Goal: Task Accomplishment & Management: Complete application form

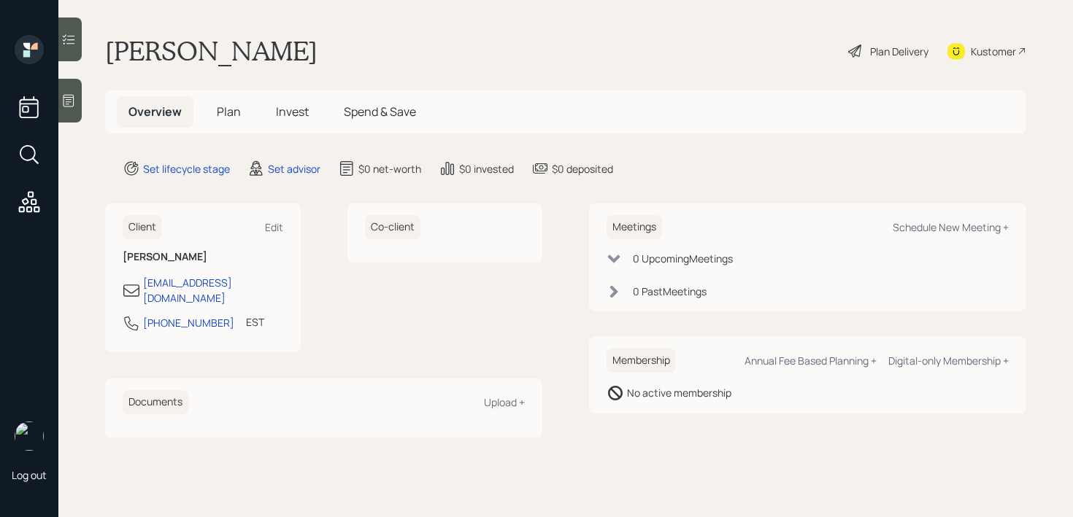
click at [72, 108] on div at bounding box center [69, 101] width 23 height 44
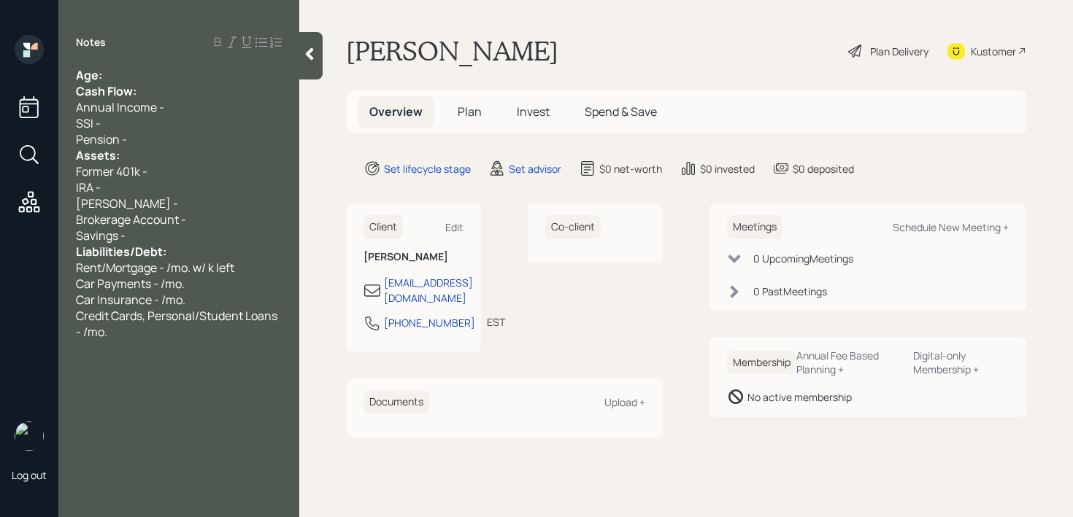
click at [191, 66] on div "Notes Age: Cash Flow: Annual Income - SSI - Pension - Assets: Former 401k - IRA…" at bounding box center [178, 267] width 241 height 465
click at [191, 74] on div "Age:" at bounding box center [179, 75] width 206 height 16
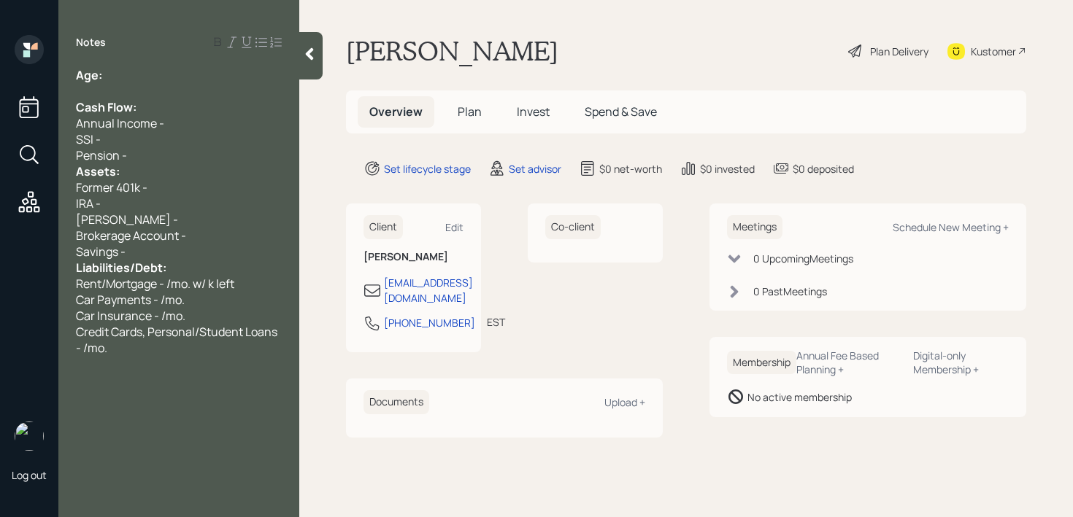
click at [185, 163] on div "Pension -" at bounding box center [179, 155] width 206 height 16
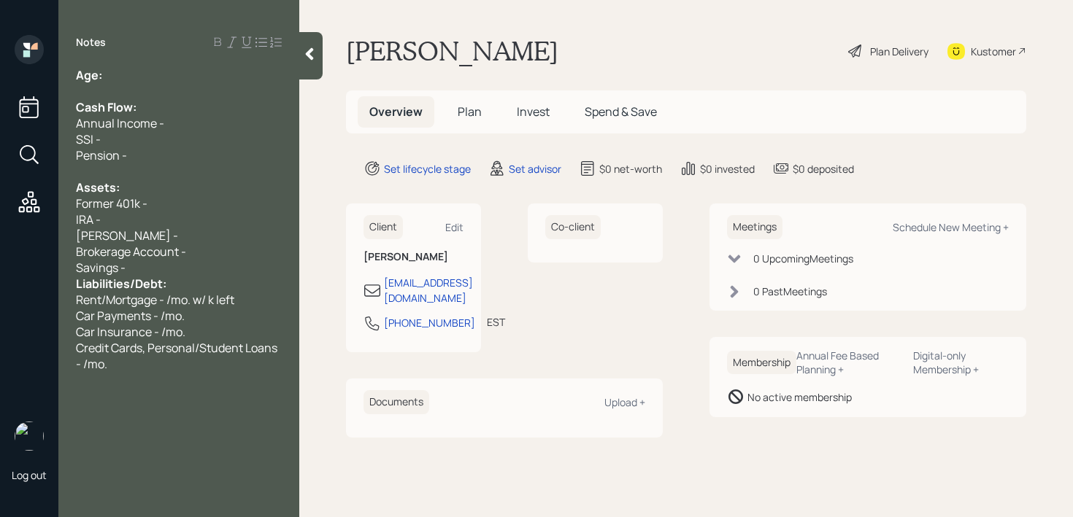
click at [154, 269] on div "Savings -" at bounding box center [179, 268] width 206 height 16
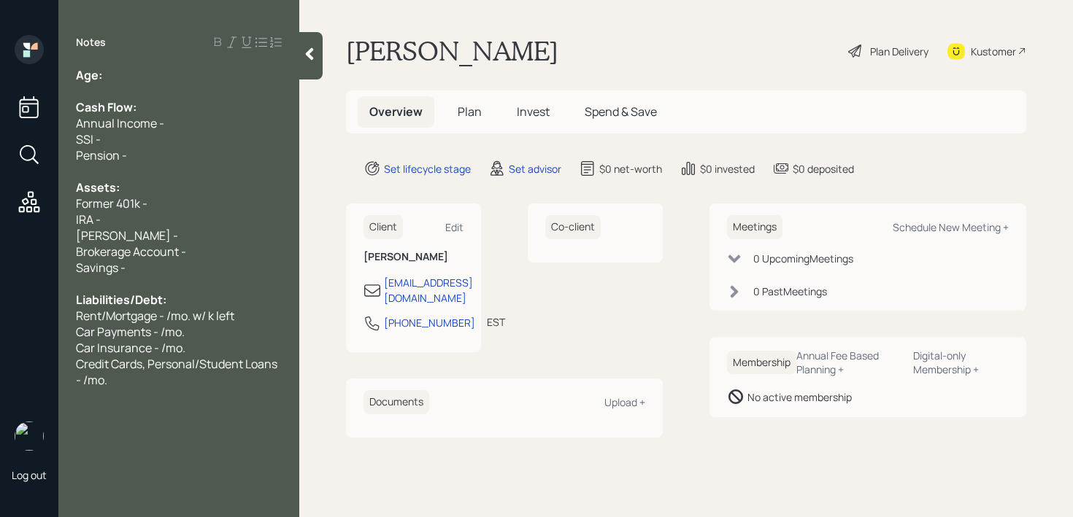
click at [147, 385] on div "Credit Cards, Personal/Student Loans - /mo." at bounding box center [179, 372] width 206 height 32
click at [155, 260] on div "Savings -" at bounding box center [179, 268] width 206 height 16
click at [216, 260] on div "Savings - k" at bounding box center [179, 268] width 206 height 16
click at [218, 258] on div "Brokerage Account -" at bounding box center [179, 252] width 206 height 16
click at [227, 226] on div "IRA -" at bounding box center [179, 220] width 206 height 16
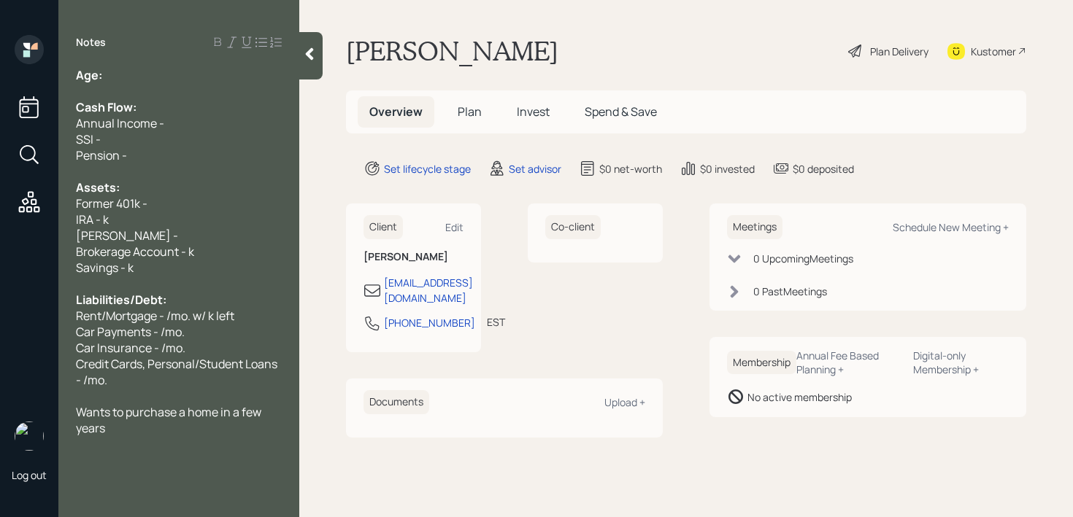
click at [225, 244] on div "Brokerage Account - k" at bounding box center [179, 252] width 206 height 16
click at [230, 225] on div "IRA - k" at bounding box center [179, 220] width 206 height 16
click at [230, 233] on div "[PERSON_NAME] -" at bounding box center [179, 236] width 206 height 16
click at [232, 185] on div "Assets:" at bounding box center [179, 187] width 206 height 16
click at [232, 213] on div "IRA - k" at bounding box center [179, 220] width 206 height 16
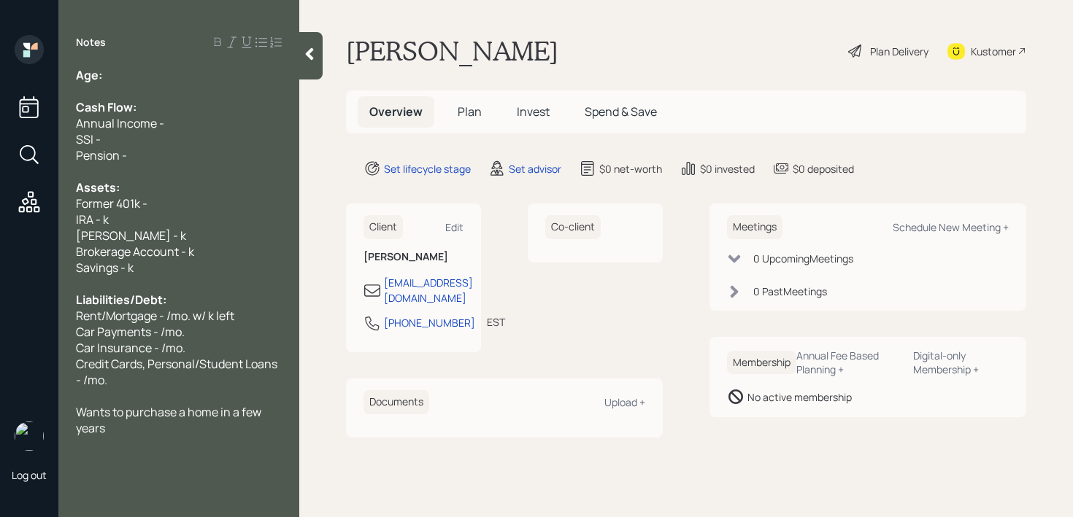
click at [236, 204] on div "Former 401k -" at bounding box center [179, 204] width 206 height 16
click at [267, 370] on span "Credit Cards, Personal/Student Loans - /mo." at bounding box center [178, 372] width 204 height 32
click at [265, 373] on div "Credit Cards, Personal/Student Loans - /mo." at bounding box center [179, 372] width 206 height 32
click at [202, 439] on div at bounding box center [179, 444] width 206 height 16
click at [82, 476] on span "expects money around end of month" at bounding box center [174, 476] width 196 height 16
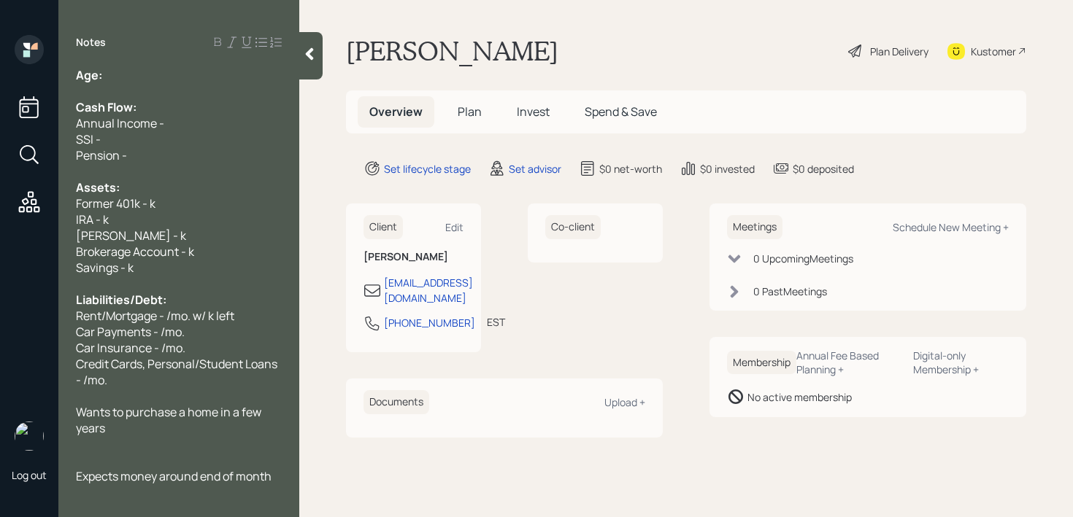
click at [279, 480] on div "Expects money around end of month" at bounding box center [179, 476] width 206 height 16
click at [138, 390] on div at bounding box center [179, 395] width 206 height 16
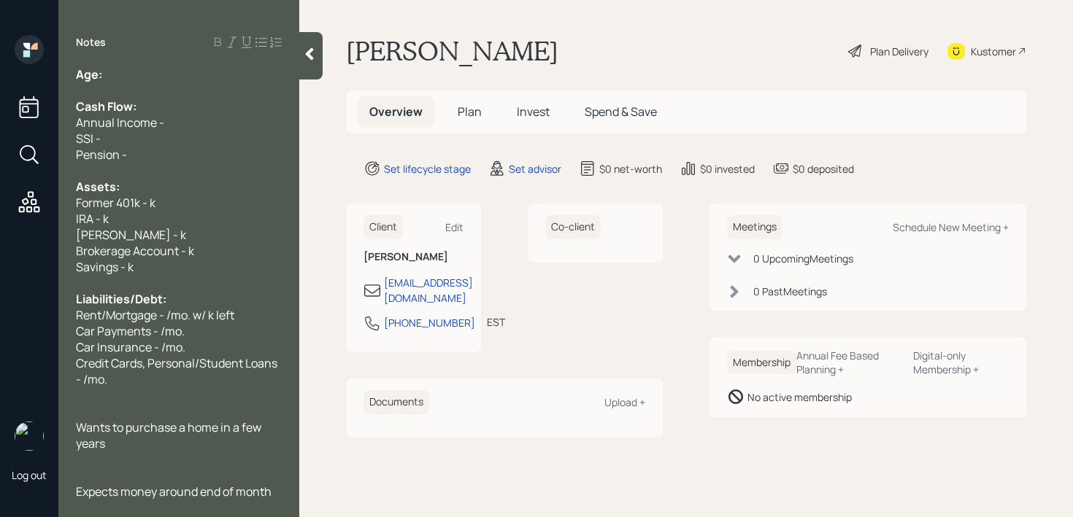
click at [116, 471] on div at bounding box center [179, 476] width 206 height 16
click at [165, 434] on span "Wants to purchase a home in a few years" at bounding box center [170, 436] width 188 height 32
click at [218, 392] on div at bounding box center [179, 395] width 206 height 16
click at [232, 360] on span "Credit Cards, Personal/Student Loans - /mo." at bounding box center [178, 371] width 204 height 32
click at [250, 316] on div "Rent/Mortgage - /mo. w/ k left" at bounding box center [179, 315] width 206 height 16
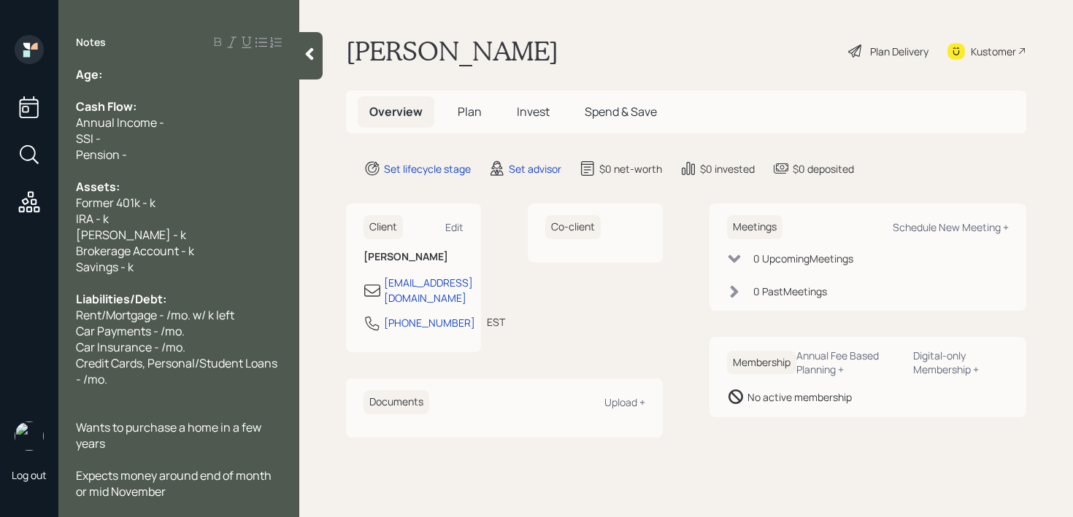
click at [239, 343] on div "Car Insurance - /mo." at bounding box center [179, 347] width 206 height 16
click at [235, 367] on span "Credit Cards, Personal/Student Loans - /mo." at bounding box center [178, 371] width 204 height 32
click at [235, 375] on div "Credit Cards, Personal/Student Loans - /mo." at bounding box center [179, 371] width 206 height 32
click at [193, 412] on div at bounding box center [179, 411] width 206 height 16
click at [200, 434] on span "Wants to purchase a home in a few years" at bounding box center [170, 436] width 188 height 32
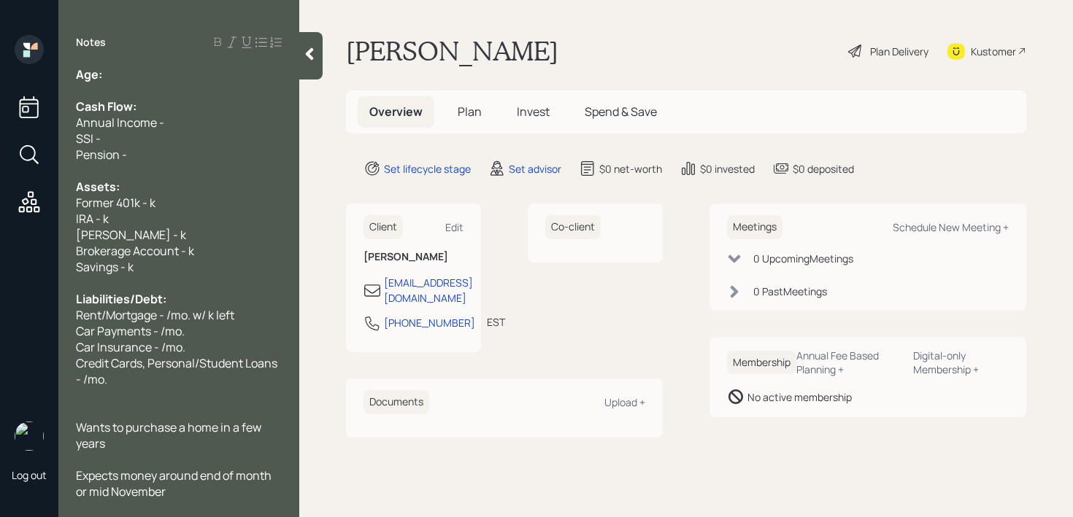
click at [170, 428] on span "Wants to purchase a home in a few years" at bounding box center [170, 436] width 188 height 32
drag, startPoint x: 174, startPoint y: 428, endPoint x: 135, endPoint y: 428, distance: 39.4
click at [135, 428] on span "Wants to purchase a home in a few years" at bounding box center [170, 436] width 188 height 32
click at [289, 413] on div "Age: Cash Flow: Annual Income - SSI - Pension - Assets: Former 401k - k IRA - k…" at bounding box center [178, 283] width 241 height 433
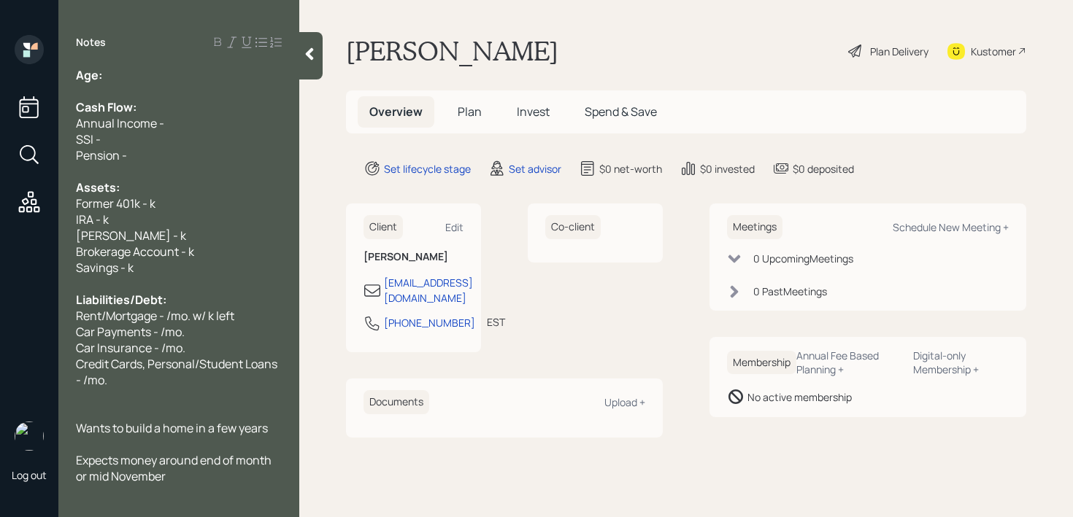
click at [282, 456] on div "Age: Cash Flow: Annual Income - SSI - Pension - Assets: Former 401k - k IRA - k…" at bounding box center [178, 283] width 241 height 433
click at [282, 417] on div at bounding box center [179, 412] width 206 height 16
click at [280, 421] on div "Wants to build a home in a few years" at bounding box center [179, 428] width 206 height 16
click at [236, 263] on div "Savings - k" at bounding box center [179, 268] width 206 height 16
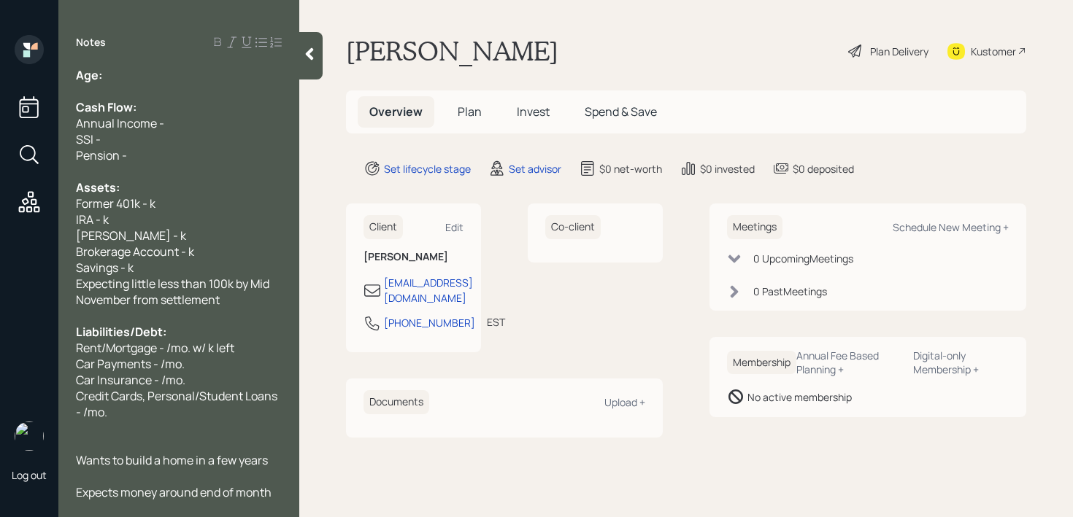
click at [169, 267] on div "Savings - k" at bounding box center [179, 268] width 206 height 16
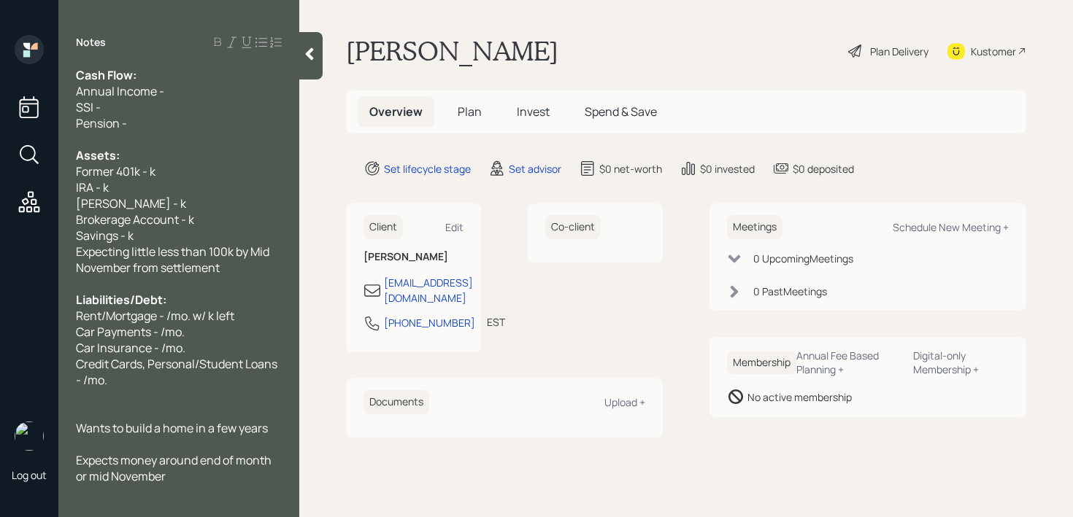
click at [218, 473] on div "Expects money around end of month or mid November" at bounding box center [179, 468] width 206 height 32
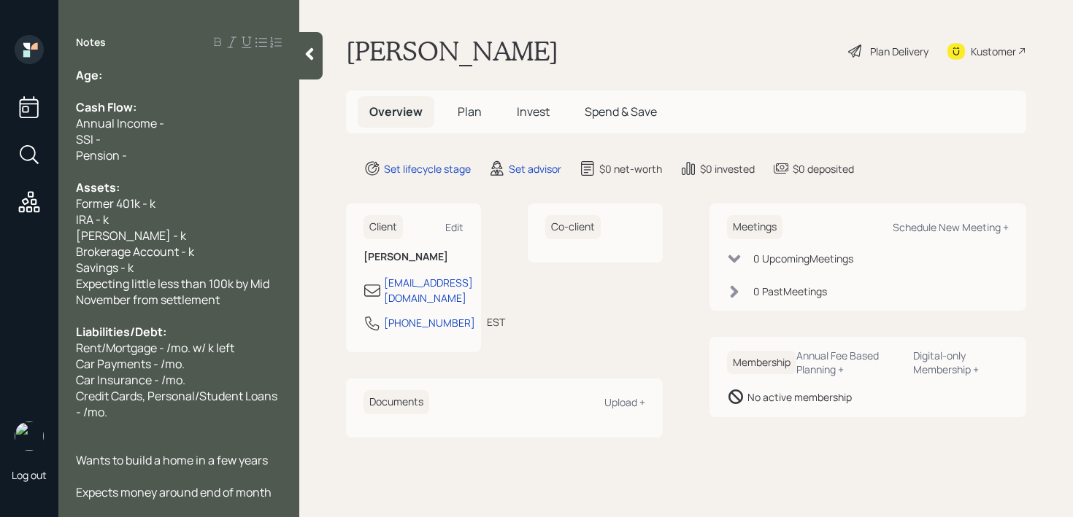
click at [145, 233] on div "[PERSON_NAME] - k" at bounding box center [179, 236] width 206 height 16
click at [202, 123] on div "Annual Income -" at bounding box center [179, 123] width 206 height 16
click at [204, 67] on div "Age:" at bounding box center [179, 75] width 206 height 16
click at [221, 249] on div "Brokerage Account - k" at bounding box center [179, 252] width 206 height 16
click at [223, 268] on div "Savings - k" at bounding box center [179, 268] width 206 height 16
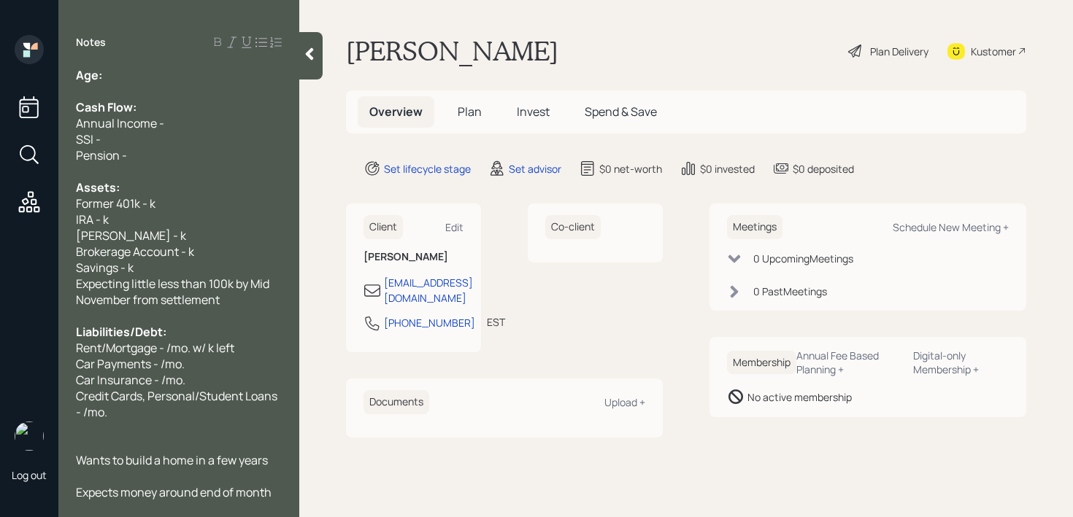
click at [200, 74] on div "Age:" at bounding box center [179, 75] width 206 height 16
drag, startPoint x: 136, startPoint y: 80, endPoint x: 104, endPoint y: 79, distance: 31.4
click at [104, 79] on div "Age: [DEMOGRAPHIC_DATA]" at bounding box center [179, 75] width 206 height 16
click at [136, 76] on div "Age: [DEMOGRAPHIC_DATA]" at bounding box center [179, 75] width 206 height 16
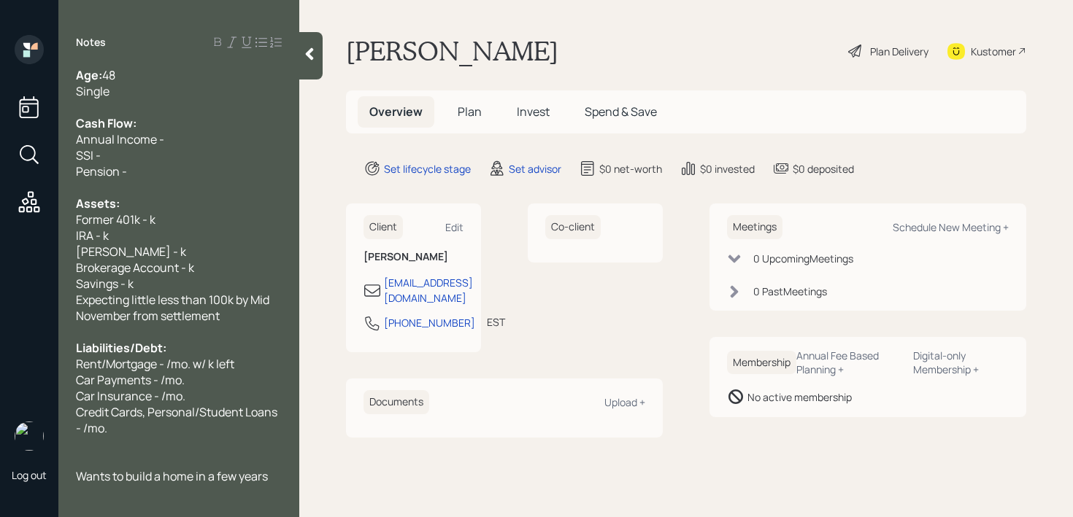
click at [142, 97] on div "Single" at bounding box center [179, 91] width 206 height 16
click at [143, 182] on div at bounding box center [179, 187] width 206 height 16
click at [176, 170] on div "Pension -" at bounding box center [179, 171] width 206 height 16
click at [184, 161] on div "SSI -" at bounding box center [179, 155] width 206 height 16
click at [105, 186] on div at bounding box center [179, 187] width 206 height 16
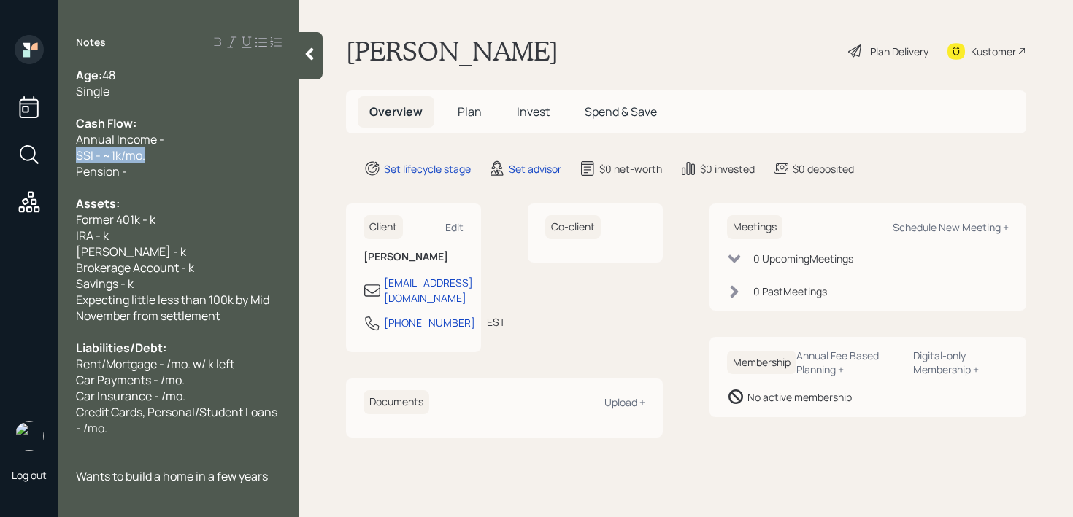
drag, startPoint x: 179, startPoint y: 157, endPoint x: 0, endPoint y: 161, distance: 179.5
click at [0, 161] on div "Log out Notes Age: [DEMOGRAPHIC_DATA] Single Cash Flow: Annual Income - SSI - ~…" at bounding box center [536, 258] width 1073 height 517
click at [109, 170] on span "Pension -" at bounding box center [101, 171] width 51 height 16
drag, startPoint x: 193, startPoint y: 170, endPoint x: 11, endPoint y: 170, distance: 181.7
click at [11, 170] on div "Log out Notes Age: [DEMOGRAPHIC_DATA] Single Cash Flow: Annual Income - SSI - ~…" at bounding box center [536, 258] width 1073 height 517
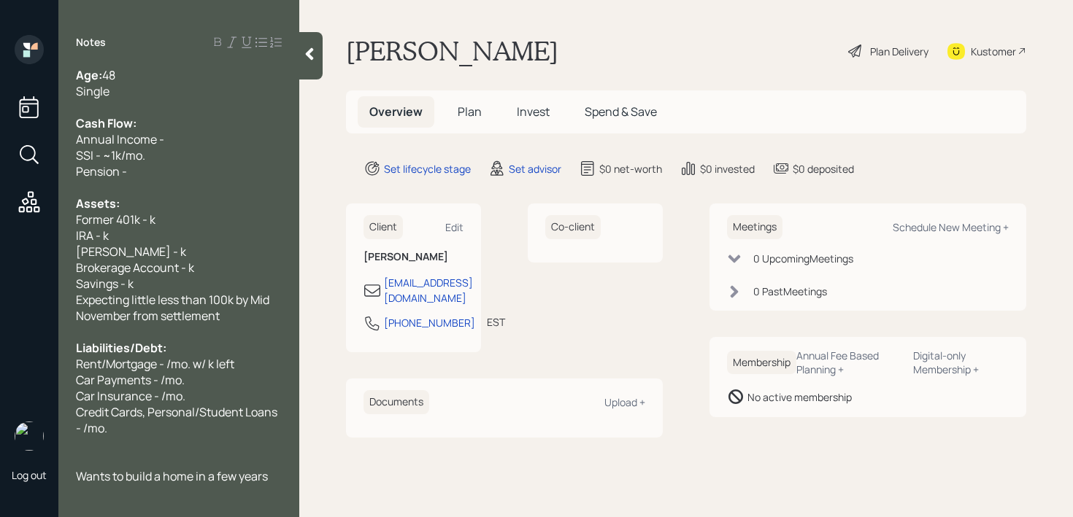
click at [83, 177] on span "Pension -" at bounding box center [101, 171] width 51 height 16
drag, startPoint x: 198, startPoint y: 138, endPoint x: 0, endPoint y: 138, distance: 198.5
click at [0, 138] on div "Log out Notes Age: [DEMOGRAPHIC_DATA] Single Cash Flow: Annual Income - SSI - ~…" at bounding box center [536, 258] width 1073 height 517
click at [180, 150] on div "SSI - ~1k/mo." at bounding box center [179, 155] width 206 height 16
drag, startPoint x: 158, startPoint y: 171, endPoint x: 14, endPoint y: 171, distance: 143.7
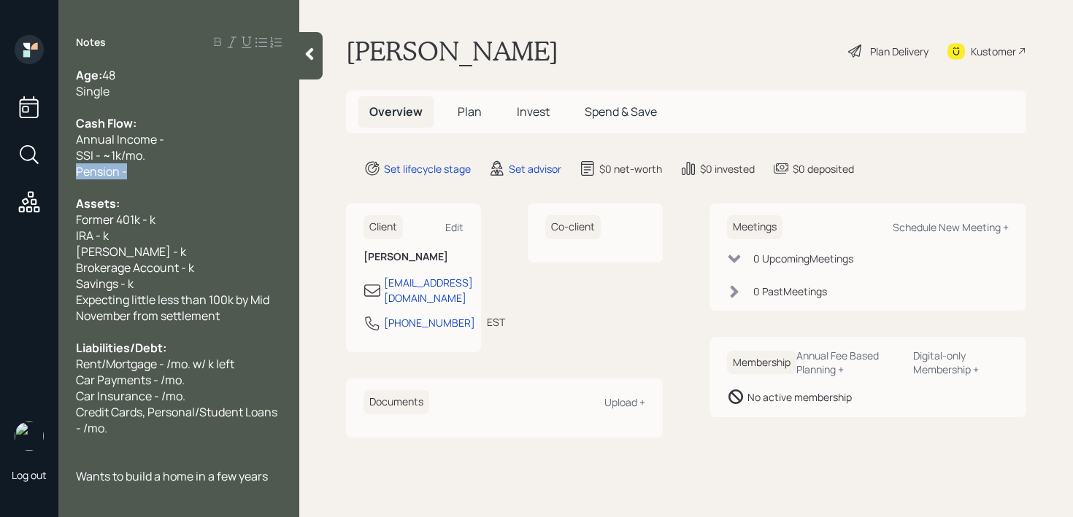
click at [24, 171] on div "Log out Notes Age: [DEMOGRAPHIC_DATA] Single Cash Flow: Annual Income - SSI - ~…" at bounding box center [536, 258] width 1073 height 517
click at [101, 167] on span "Pension -" at bounding box center [101, 171] width 51 height 16
click at [179, 166] on div "Pension -" at bounding box center [179, 171] width 206 height 16
click at [187, 150] on div "SSI - ~1k/mo." at bounding box center [179, 155] width 206 height 16
drag, startPoint x: 201, startPoint y: 141, endPoint x: 0, endPoint y: 141, distance: 200.6
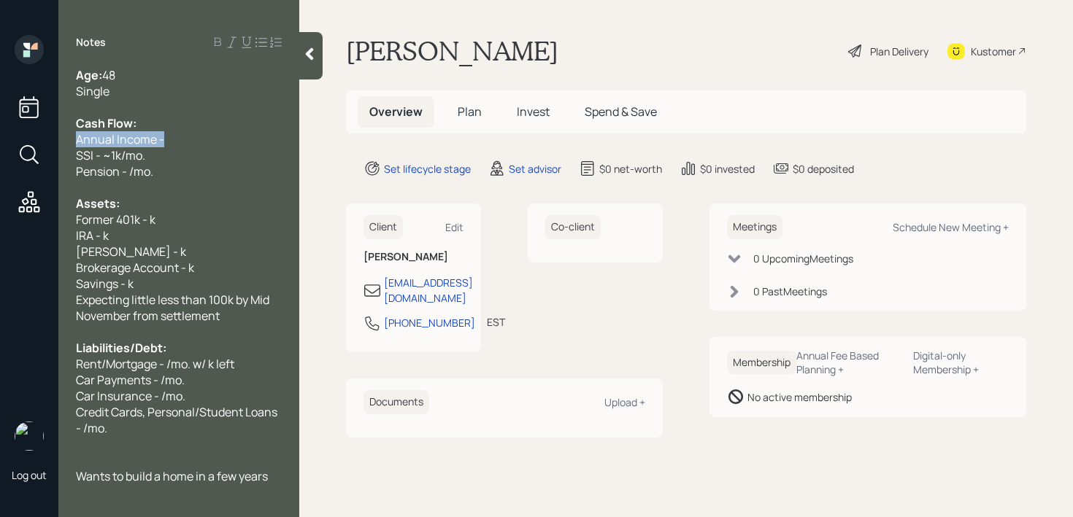
click at [0, 141] on div "Log out Notes Age: [DEMOGRAPHIC_DATA] Single Cash Flow: Annual Income - SSI - ~…" at bounding box center [536, 258] width 1073 height 517
click at [163, 186] on div at bounding box center [179, 187] width 206 height 16
drag, startPoint x: 21, startPoint y: 167, endPoint x: 0, endPoint y: 151, distance: 26.6
click at [0, 151] on div "Log out Notes Age: [DEMOGRAPHIC_DATA] Single Cash Flow: Annual Income - SSI - ~…" at bounding box center [536, 258] width 1073 height 517
click at [183, 209] on div "Assets:" at bounding box center [179, 204] width 206 height 16
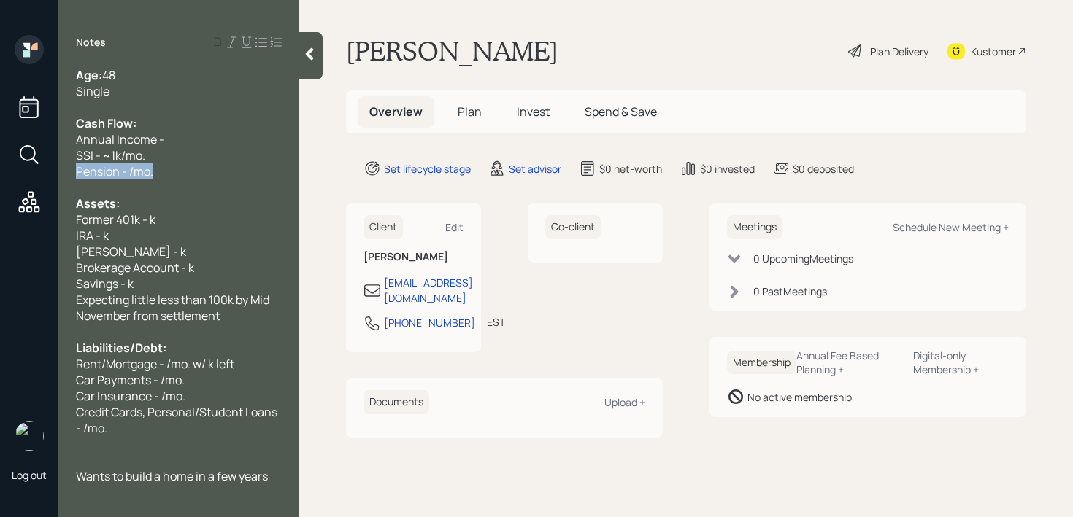
drag, startPoint x: 194, startPoint y: 171, endPoint x: 0, endPoint y: 171, distance: 194.1
click at [0, 171] on div "Log out Notes Age: [DEMOGRAPHIC_DATA] Single Cash Flow: Annual Income - SSI - ~…" at bounding box center [536, 258] width 1073 height 517
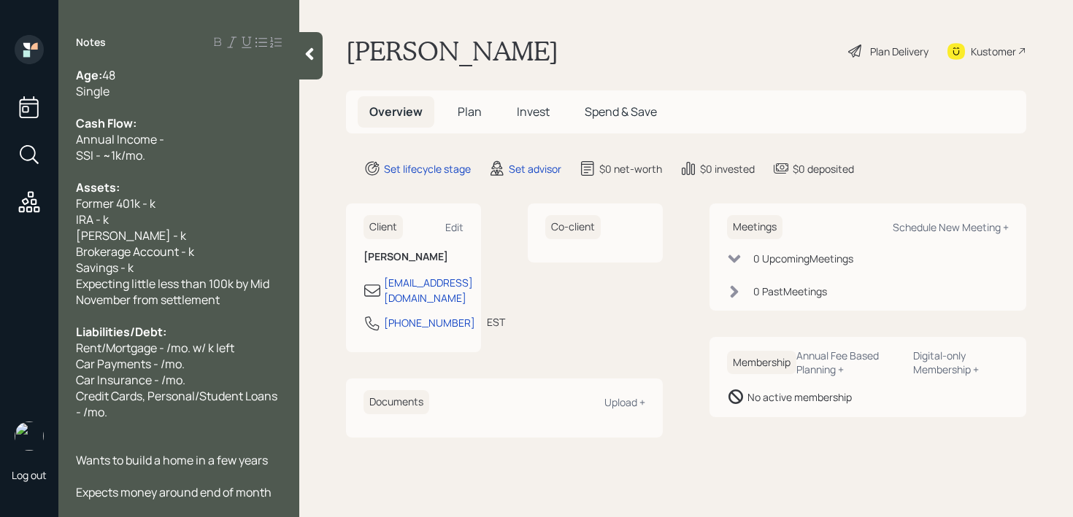
click at [134, 161] on span "SSI - ~1k/mo." at bounding box center [110, 155] width 69 height 16
drag, startPoint x: 167, startPoint y: 137, endPoint x: 0, endPoint y: 137, distance: 167.1
click at [0, 137] on div "Log out Notes Age: [DEMOGRAPHIC_DATA] Single Cash Flow: Annual Income - SSI - ~…" at bounding box center [536, 258] width 1073 height 517
drag, startPoint x: 162, startPoint y: 136, endPoint x: 0, endPoint y: 136, distance: 162.0
click at [0, 136] on div "Log out Notes Age: [DEMOGRAPHIC_DATA] Single Cash Flow: Monthly Income - SSI - …" at bounding box center [536, 258] width 1073 height 517
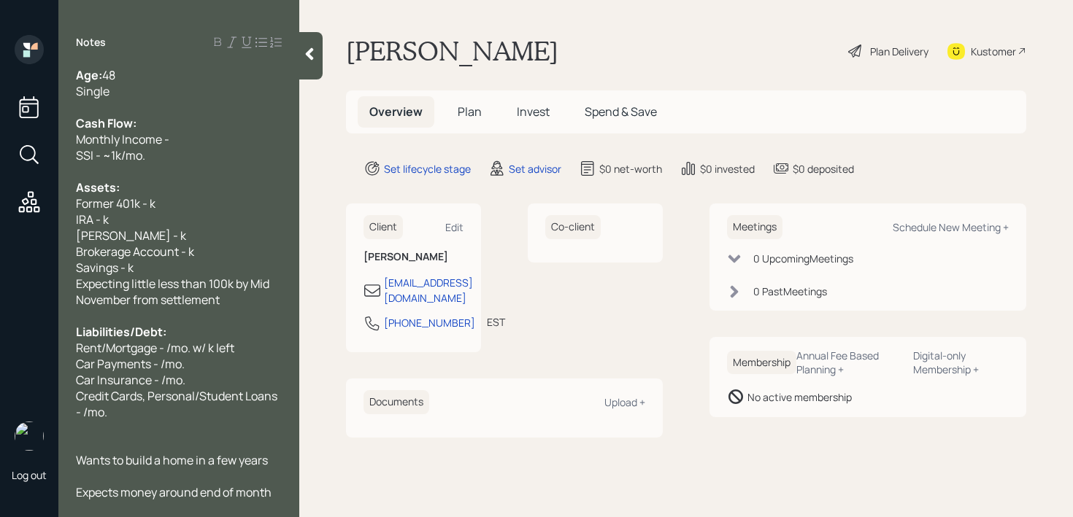
click at [237, 149] on div "SSI - ~1k/mo." at bounding box center [179, 155] width 206 height 16
click at [248, 134] on div "Monthly Income -" at bounding box center [179, 139] width 206 height 16
drag, startPoint x: 120, startPoint y: 137, endPoint x: 12, endPoint y: 137, distance: 108.0
click at [45, 137] on div "Log out Notes Age: [DEMOGRAPHIC_DATA] Single Cash Flow: Monthly Income - 800/wk…" at bounding box center [536, 258] width 1073 height 517
click at [139, 170] on div at bounding box center [179, 171] width 206 height 16
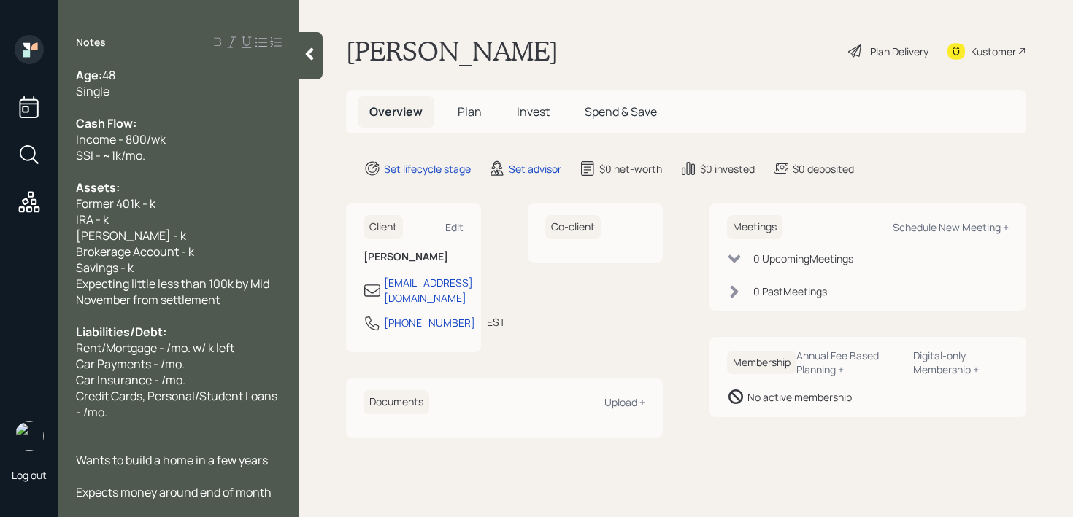
click at [180, 155] on div "SSI - ~1k/mo." at bounding box center [179, 155] width 206 height 16
click at [180, 188] on div "Assets:" at bounding box center [179, 187] width 206 height 16
click at [100, 136] on span "Income - 800/wk" at bounding box center [121, 139] width 90 height 16
click at [173, 201] on div "Former 401k - k" at bounding box center [179, 204] width 206 height 16
click at [173, 235] on div "[PERSON_NAME] - k" at bounding box center [179, 236] width 206 height 16
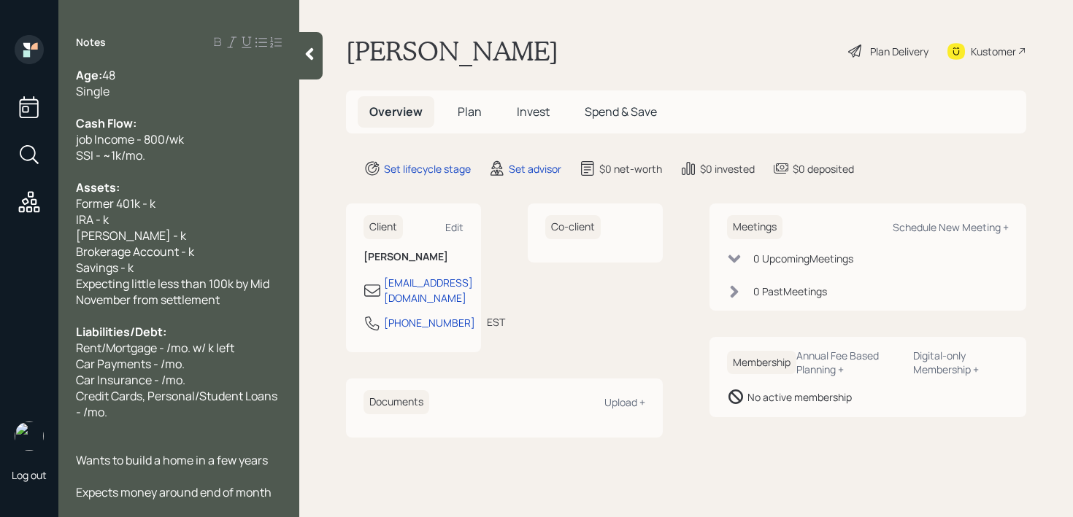
click at [179, 216] on div "IRA - k" at bounding box center [179, 220] width 206 height 16
drag, startPoint x: 173, startPoint y: 204, endPoint x: 0, endPoint y: 204, distance: 172.9
click at [0, 204] on div "Log out Notes Age: [DEMOGRAPHIC_DATA] Single Cash Flow: job Income - 800/wk SSI…" at bounding box center [536, 258] width 1073 height 517
click at [208, 216] on div "IRA - k" at bounding box center [179, 220] width 206 height 16
click at [212, 206] on div "Former 401k - k" at bounding box center [179, 204] width 206 height 16
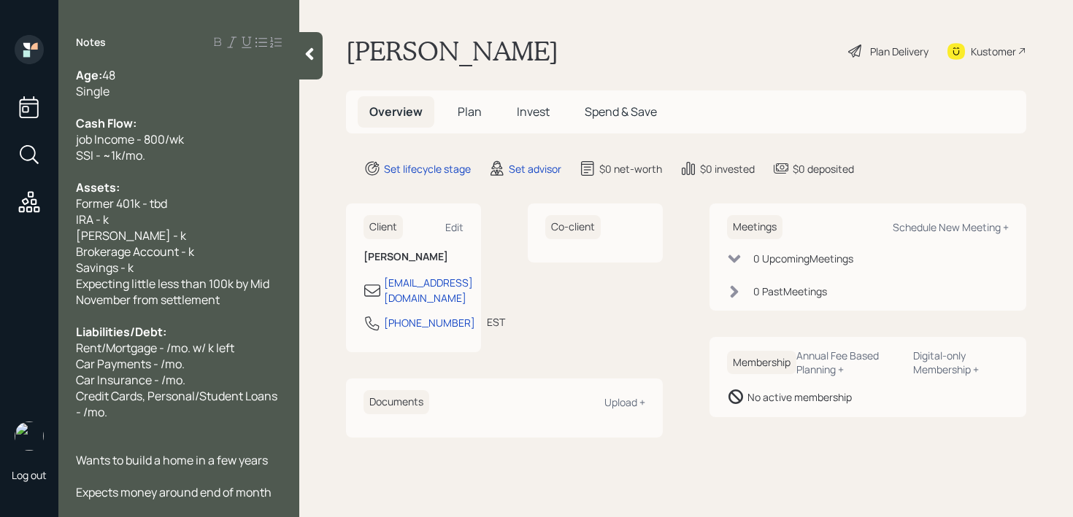
click at [190, 219] on div "IRA - k" at bounding box center [179, 220] width 206 height 16
click at [189, 223] on div "IRA - k" at bounding box center [179, 220] width 206 height 16
drag, startPoint x: 171, startPoint y: 236, endPoint x: 42, endPoint y: 226, distance: 130.3
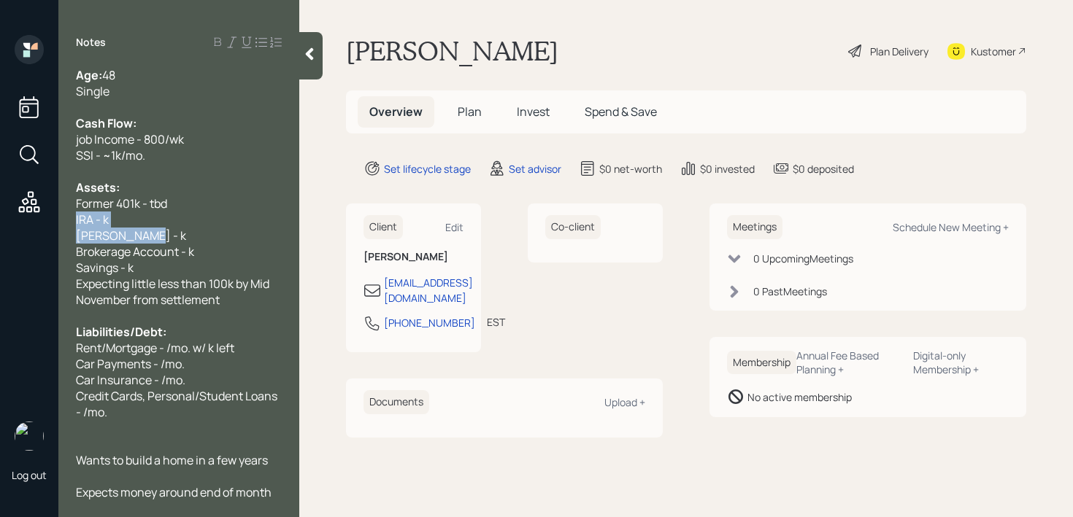
click at [42, 226] on div "Log out Notes Age: [DEMOGRAPHIC_DATA] Single Cash Flow: job Income - 800/wk SSI…" at bounding box center [536, 258] width 1073 height 517
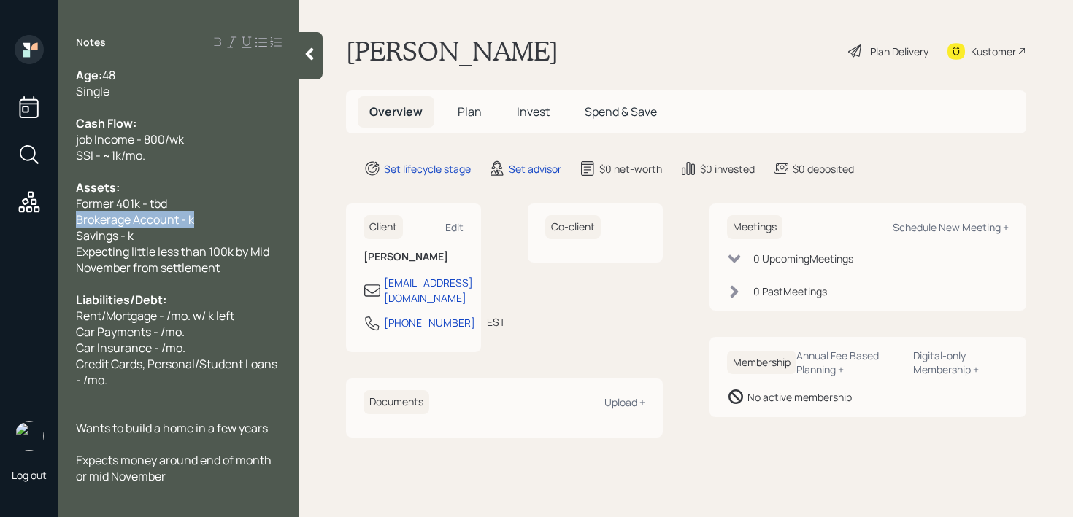
drag, startPoint x: 206, startPoint y: 217, endPoint x: 0, endPoint y: 217, distance: 206.5
click at [0, 217] on div "Log out Notes Age: [DEMOGRAPHIC_DATA] Single Cash Flow: job Income - 800/wk SSI…" at bounding box center [536, 258] width 1073 height 517
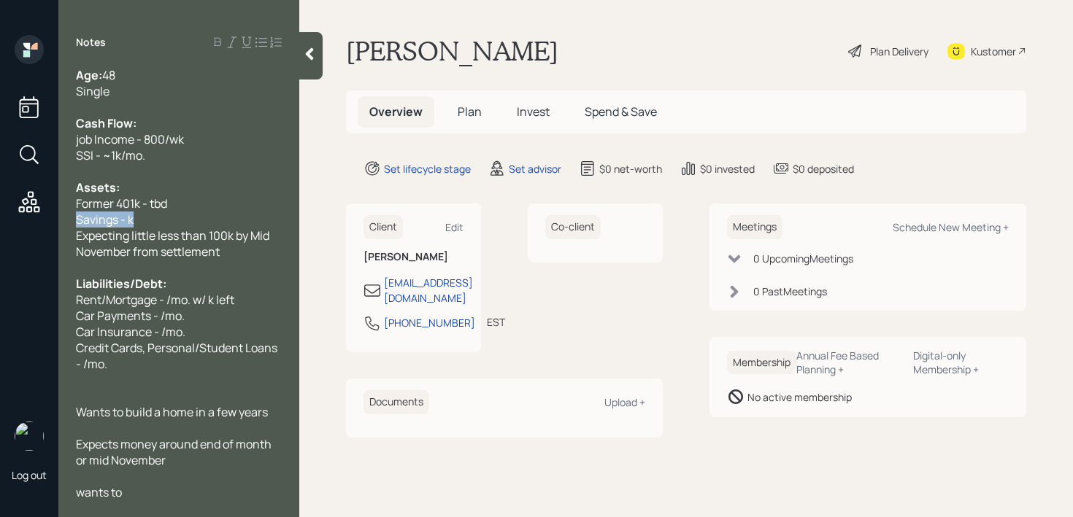
drag, startPoint x: 147, startPoint y: 223, endPoint x: 0, endPoint y: 223, distance: 146.7
click at [0, 223] on div "Log out Notes Age: [DEMOGRAPHIC_DATA] Single Cash Flow: job Income - 800/wk SSI…" at bounding box center [536, 258] width 1073 height 517
click at [148, 218] on div "Savings - k" at bounding box center [179, 220] width 206 height 16
drag, startPoint x: 128, startPoint y: 218, endPoint x: 370, endPoint y: 206, distance: 242.6
click at [130, 218] on span "Savings - k" at bounding box center [105, 220] width 58 height 16
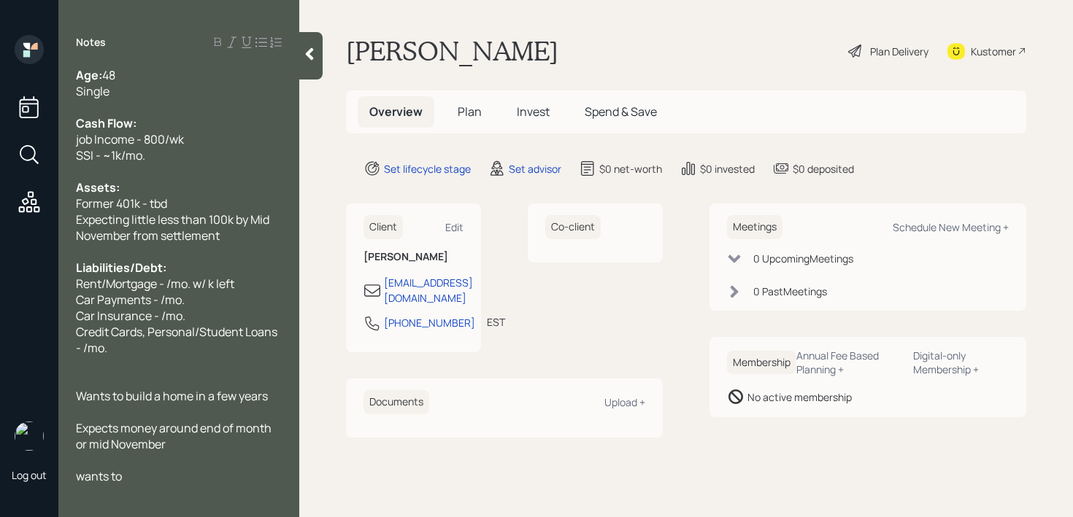
click at [216, 236] on span "Expecting little less than 100k by Mid November from settlement" at bounding box center [174, 228] width 196 height 32
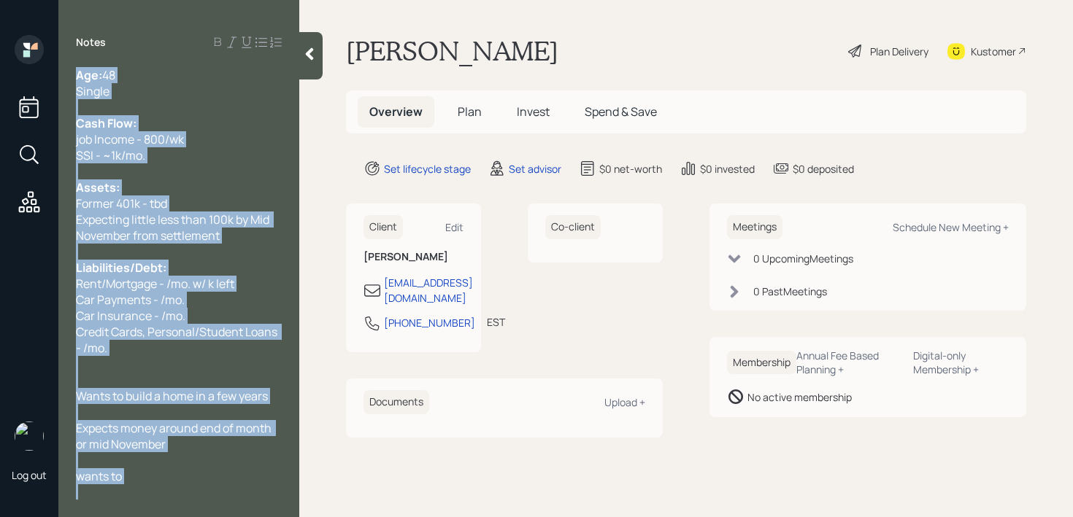
drag, startPoint x: 284, startPoint y: 237, endPoint x: 0, endPoint y: 237, distance: 283.8
click at [0, 237] on div "Log out Notes Age: [DEMOGRAPHIC_DATA] Single Cash Flow: job Income - 800/wk SSI…" at bounding box center [536, 258] width 1073 height 517
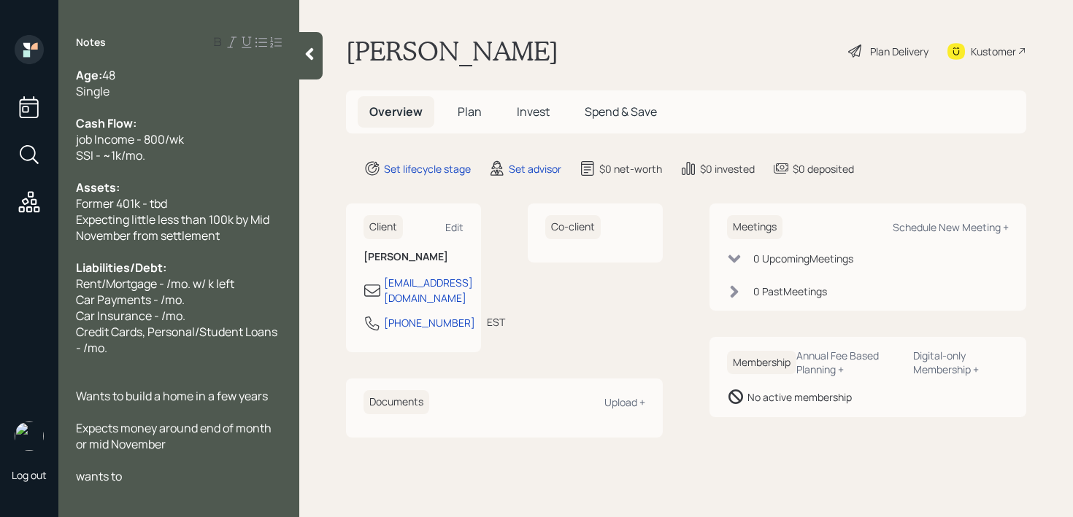
click at [123, 239] on span "Expecting little less than 100k by Mid November from settlement" at bounding box center [174, 228] width 196 height 32
click at [142, 260] on span "Liabilities/Debt:" at bounding box center [121, 268] width 90 height 16
click at [188, 296] on div "Car Payments - /mo." at bounding box center [179, 300] width 206 height 16
click at [228, 292] on div "Car Payments - /mo." at bounding box center [179, 300] width 206 height 16
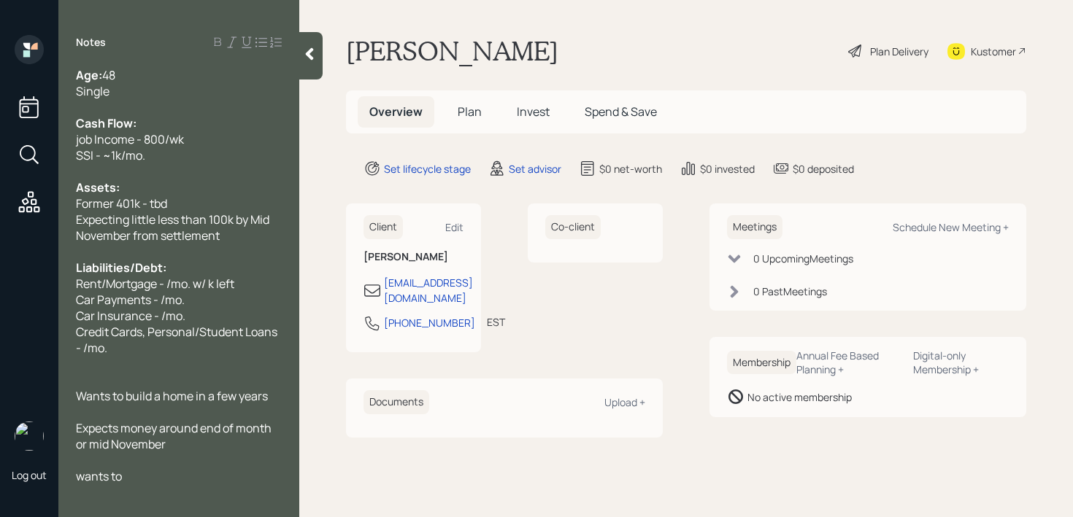
click at [99, 375] on div at bounding box center [179, 380] width 206 height 16
click at [177, 348] on div "Credit Cards, Personal/Student Loans - /mo." at bounding box center [179, 340] width 206 height 32
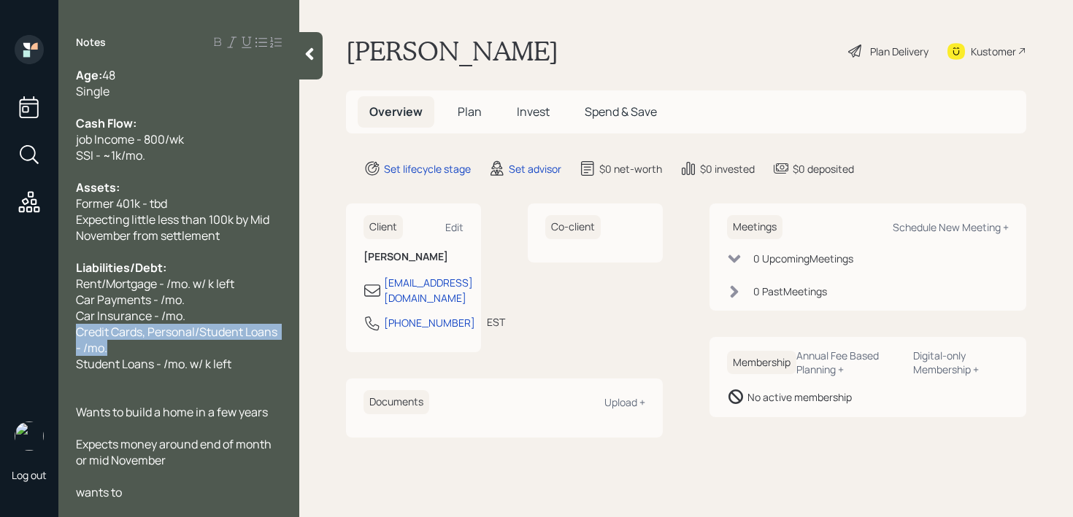
drag, startPoint x: 146, startPoint y: 346, endPoint x: 44, endPoint y: 333, distance: 102.9
click at [44, 333] on div "Log out Notes Age: [DEMOGRAPHIC_DATA] Single Cash Flow: job Income - 800/wk SSI…" at bounding box center [536, 258] width 1073 height 517
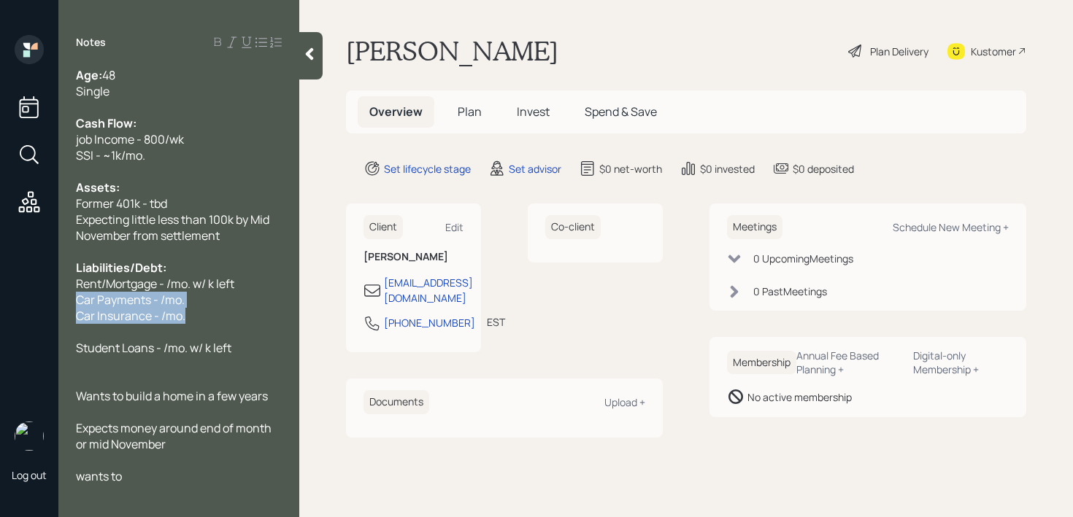
drag, startPoint x: 192, startPoint y: 323, endPoint x: 68, endPoint y: 306, distance: 125.2
click at [68, 306] on div "Age: [DEMOGRAPHIC_DATA] Single Cash Flow: job Income - 800/wk SSI - ~1k/mo. Ass…" at bounding box center [178, 283] width 241 height 433
click at [188, 300] on div "Car Payments - /mo." at bounding box center [179, 300] width 206 height 16
click at [184, 325] on div at bounding box center [179, 332] width 206 height 16
drag, startPoint x: 194, startPoint y: 304, endPoint x: 15, endPoint y: 304, distance: 179.5
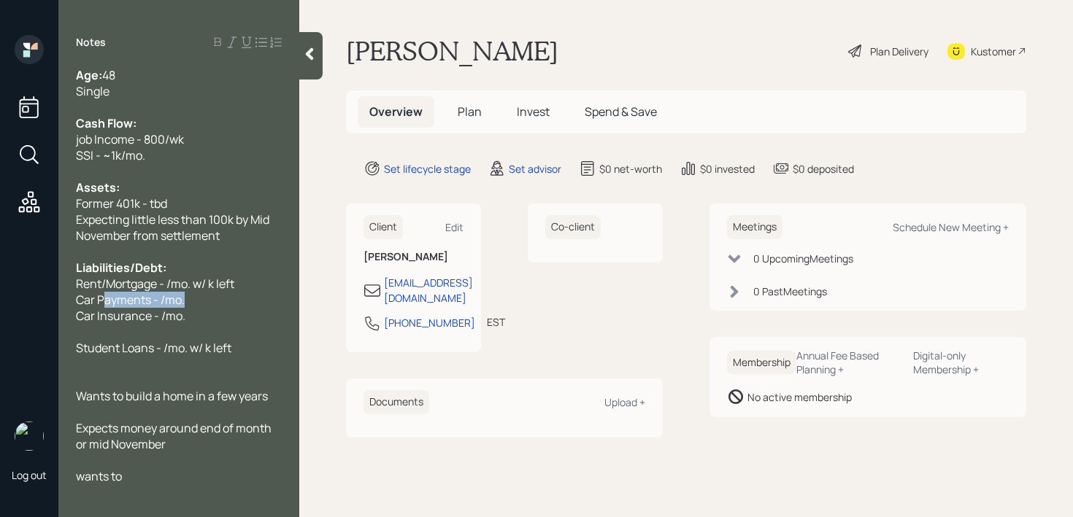
click at [15, 304] on div "Log out Notes Age: [DEMOGRAPHIC_DATA] Single Cash Flow: job Income - 800/wk SSI…" at bounding box center [536, 258] width 1073 height 517
copy span "Car Payments - /mo."
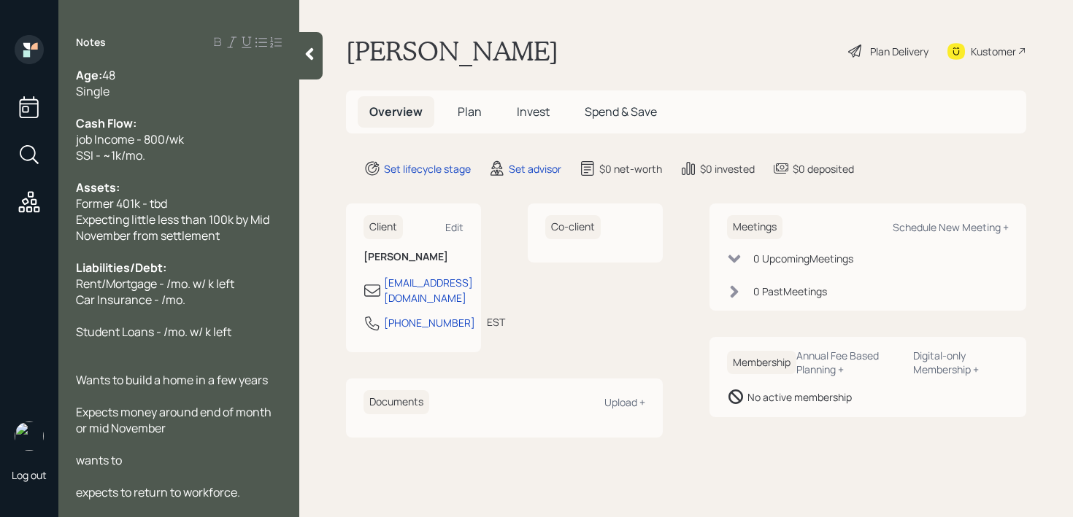
click at [188, 301] on div "Car Insurance - /mo." at bounding box center [179, 300] width 206 height 16
click at [159, 285] on span "Rent/Mortgage - /mo. w/ k left" at bounding box center [155, 284] width 158 height 16
drag, startPoint x: 201, startPoint y: 281, endPoint x: 141, endPoint y: 282, distance: 60.6
click at [141, 282] on div "Rent/ - /mo. w/ k left" at bounding box center [179, 284] width 206 height 16
click at [196, 319] on div "Car Payments - /mo." at bounding box center [179, 316] width 206 height 16
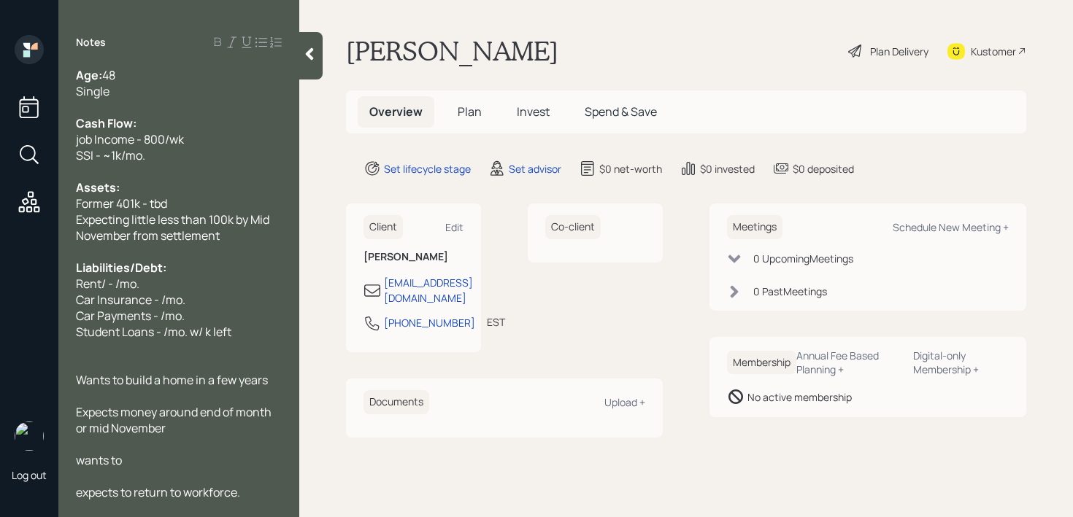
click at [268, 333] on div "Student Loans - /mo. w/ k left" at bounding box center [179, 332] width 206 height 16
drag, startPoint x: 268, startPoint y: 333, endPoint x: 0, endPoint y: 333, distance: 267.8
click at [0, 333] on div "Log out Notes Age: [DEMOGRAPHIC_DATA] Single Cash Flow: job Income - 800/wk SSI…" at bounding box center [536, 258] width 1073 height 517
click at [182, 320] on span "Car Payments - /mo." at bounding box center [130, 316] width 109 height 16
click at [188, 336] on span "Student Loans - /mo. w/ k left" at bounding box center [153, 332] width 155 height 16
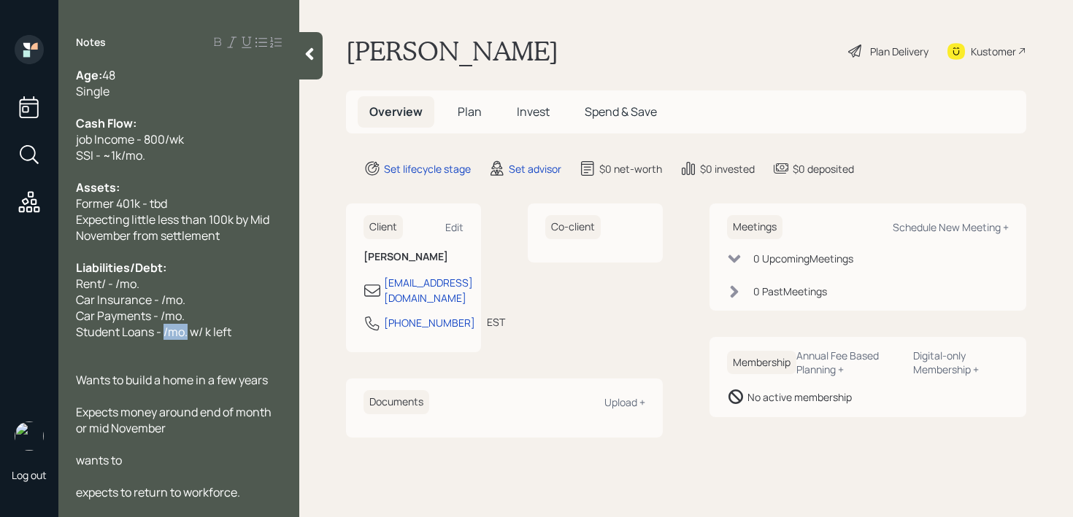
drag, startPoint x: 188, startPoint y: 336, endPoint x: 164, endPoint y: 336, distance: 23.3
click at [164, 336] on span "Student Loans - /mo. w/ k left" at bounding box center [153, 332] width 155 height 16
click at [204, 308] on div "Car Payments - /mo." at bounding box center [179, 316] width 206 height 16
click at [202, 262] on div "Liabilities/Debt:" at bounding box center [179, 268] width 206 height 16
click at [188, 308] on div "Car Payments - /mo." at bounding box center [179, 316] width 206 height 16
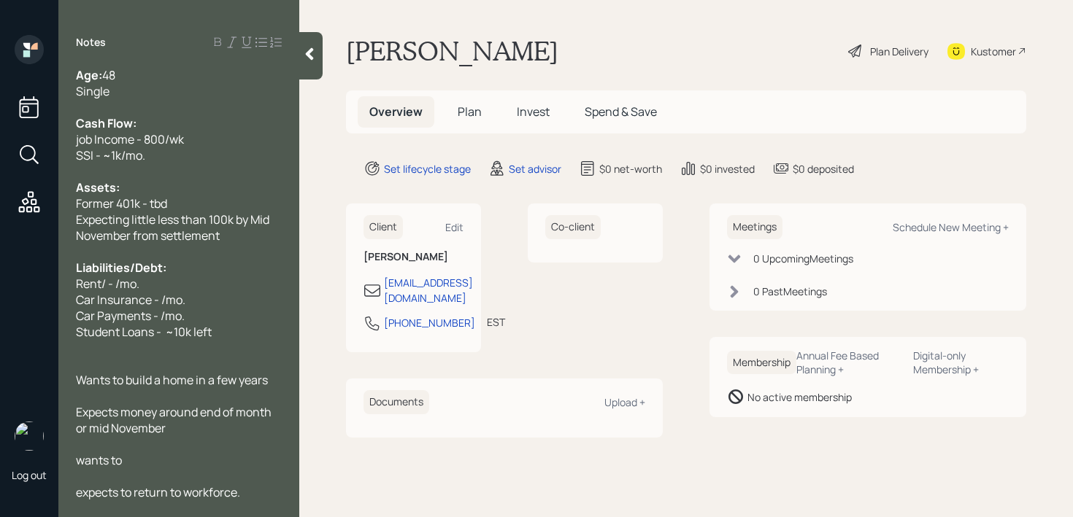
click at [197, 286] on div "Rent/ - /mo." at bounding box center [179, 284] width 206 height 16
click at [162, 309] on span "Car Payments - /mo." at bounding box center [130, 316] width 109 height 16
click at [242, 311] on div "Car Payments - /mo." at bounding box center [179, 316] width 206 height 16
click at [158, 312] on span "Car Payments - /mo. w/ k left" at bounding box center [152, 316] width 152 height 16
click at [222, 319] on span "Car Payments - 573/mo. w/ k left" at bounding box center [161, 316] width 171 height 16
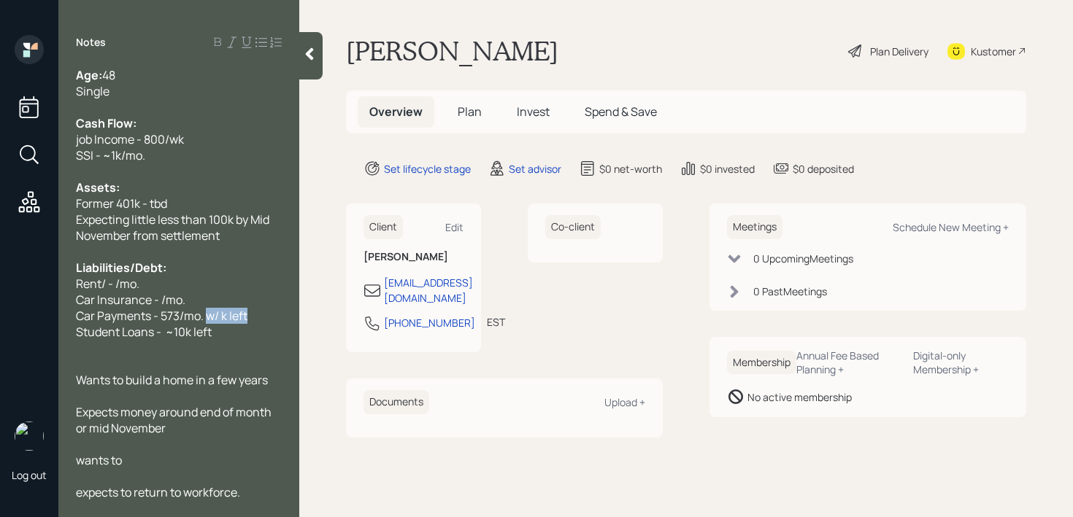
drag, startPoint x: 265, startPoint y: 312, endPoint x: 206, endPoint y: 312, distance: 58.4
click at [206, 312] on div "Car Payments - 573/mo. w/ k left" at bounding box center [179, 316] width 206 height 16
click at [267, 320] on div "Car Payments - 573/mo. w/ 18k left" at bounding box center [179, 316] width 206 height 16
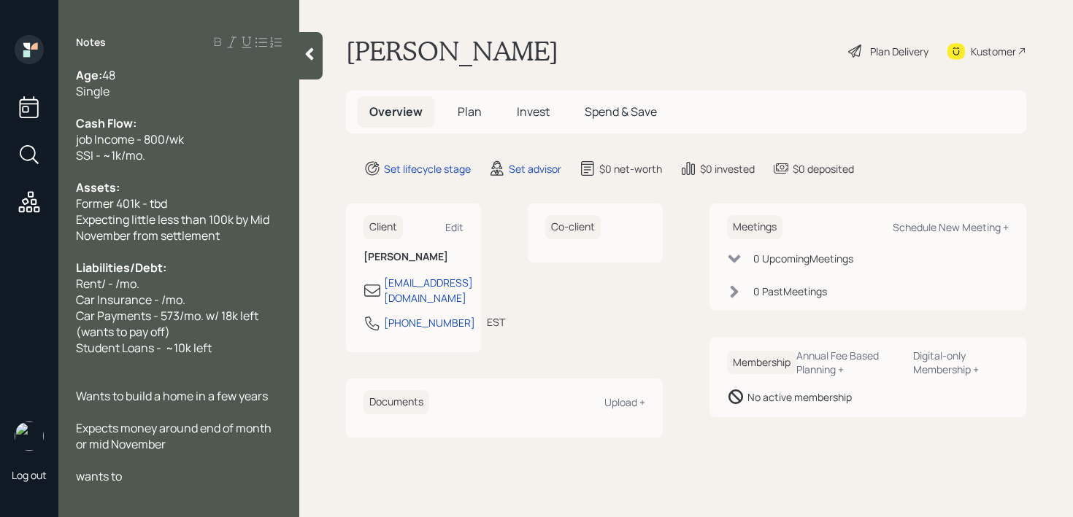
click at [163, 313] on span "Car Payments - 573/mo. w/ 18k left (wants to pay off)" at bounding box center [168, 324] width 185 height 32
drag, startPoint x: 188, startPoint y: 299, endPoint x: 112, endPoint y: 299, distance: 75.9
click at [129, 299] on div "Car Insurance - /mo." at bounding box center [179, 300] width 206 height 16
drag, startPoint x: 213, startPoint y: 295, endPoint x: 49, endPoint y: 295, distance: 164.2
click at [49, 295] on div "Log out Notes Age: [DEMOGRAPHIC_DATA] Single Cash Flow: job Income - 800/wk SSI…" at bounding box center [536, 258] width 1073 height 517
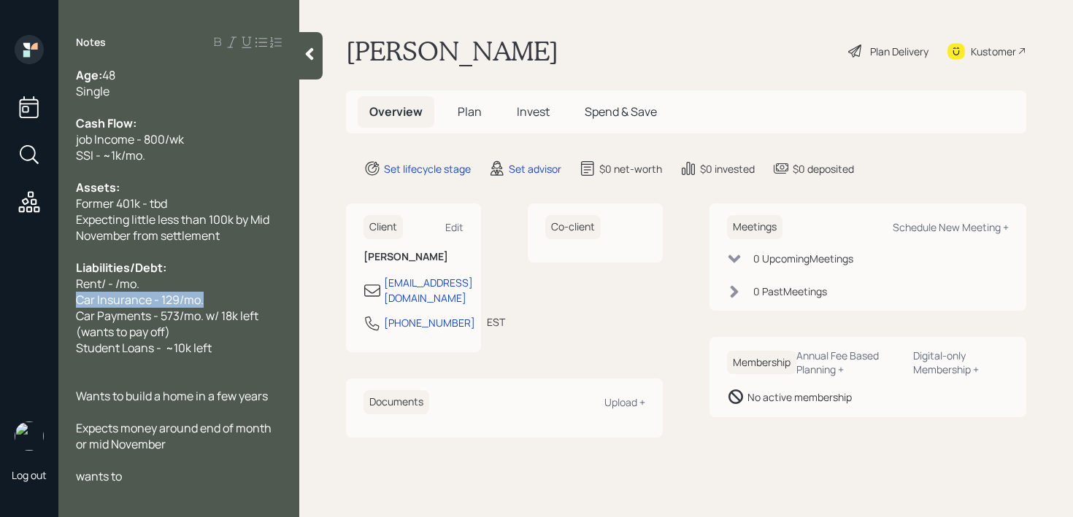
click at [201, 295] on span "Car Insurance - 129/mo." at bounding box center [140, 300] width 128 height 16
drag, startPoint x: 212, startPoint y: 286, endPoint x: 0, endPoint y: 286, distance: 212.3
click at [0, 286] on div "Log out Notes Age: [DEMOGRAPHIC_DATA] Single Cash Flow: job Income - 800/wk SSI…" at bounding box center [536, 258] width 1073 height 517
drag, startPoint x: 107, startPoint y: 284, endPoint x: 379, endPoint y: 56, distance: 354.8
click at [107, 283] on span "Rent/ - /mo." at bounding box center [107, 284] width 63 height 16
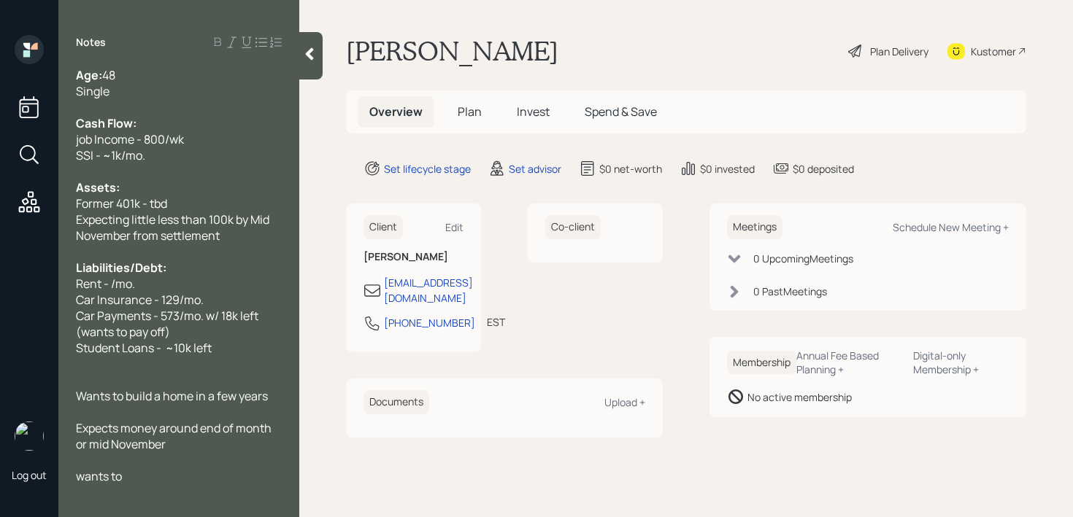
click at [108, 282] on span "Rent - /mo." at bounding box center [105, 284] width 59 height 16
click at [167, 285] on div "Rent - 800/mo." at bounding box center [179, 284] width 206 height 16
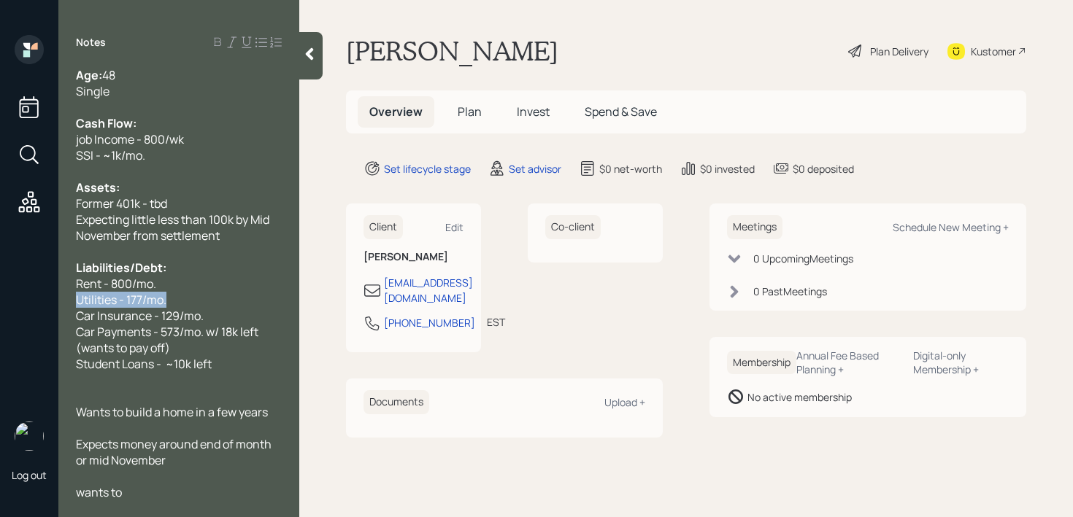
drag, startPoint x: 169, startPoint y: 298, endPoint x: 39, endPoint y: 298, distance: 130.6
click at [39, 298] on div "Log out Notes Age: [DEMOGRAPHIC_DATA] Single Cash Flow: job Income - 800/wk SSI…" at bounding box center [536, 258] width 1073 height 517
click at [151, 305] on span "Utilities - 177/mo." at bounding box center [121, 300] width 90 height 16
click at [142, 301] on span "Utilities - 177/mo." at bounding box center [121, 300] width 90 height 16
click at [173, 316] on span "Car Insurance - 129/mo." at bounding box center [140, 316] width 128 height 16
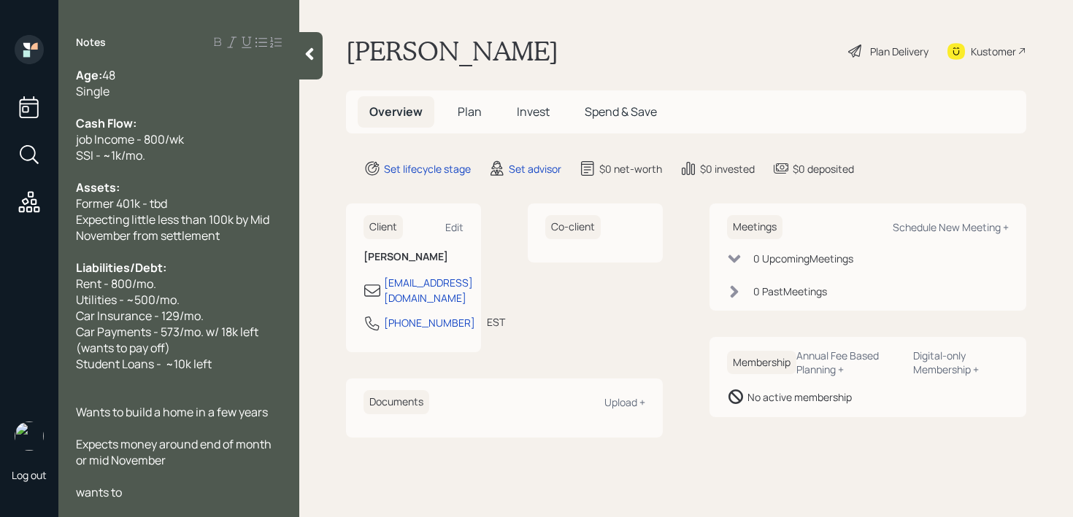
click at [167, 385] on div at bounding box center [179, 380] width 206 height 16
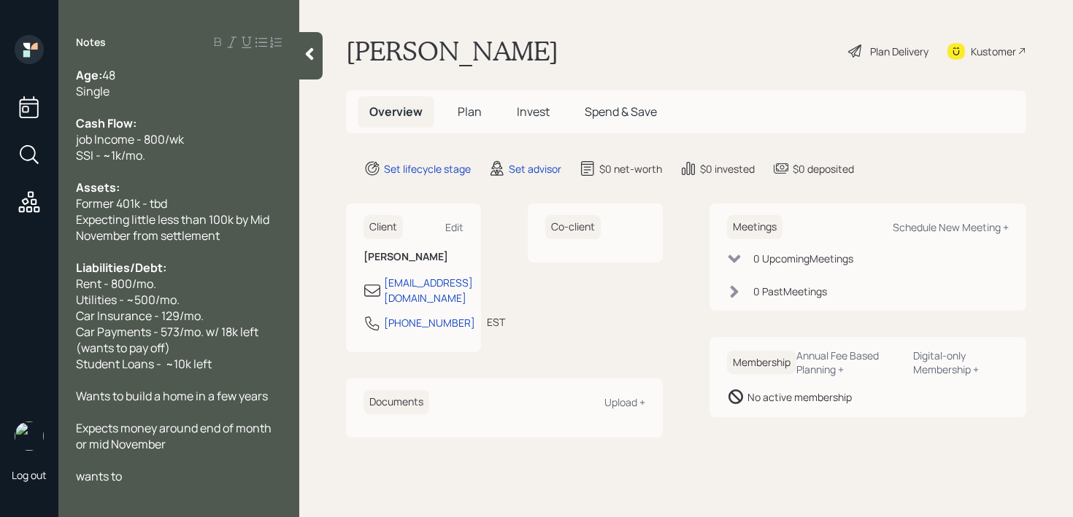
click at [312, 56] on icon at bounding box center [310, 54] width 8 height 12
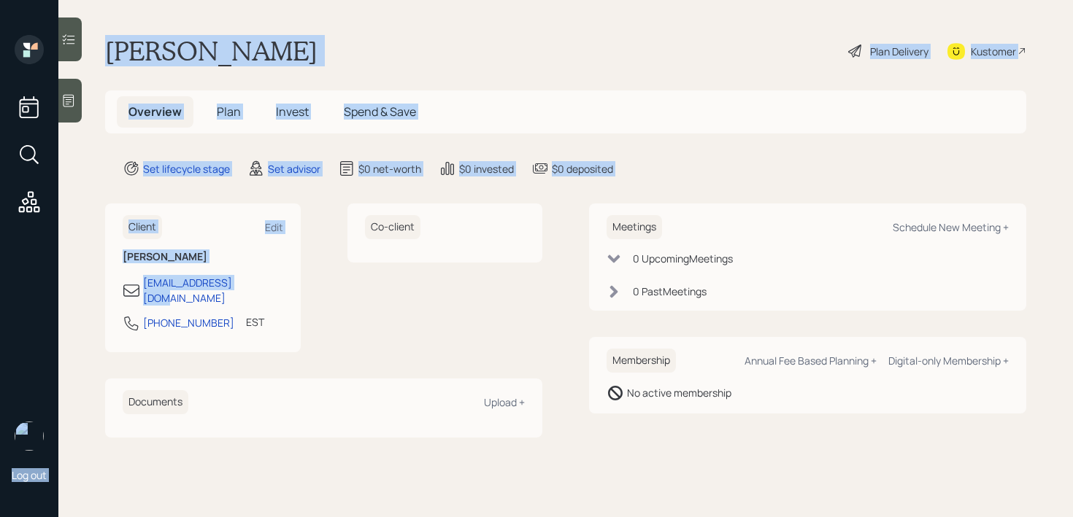
drag, startPoint x: 263, startPoint y: 292, endPoint x: 26, endPoint y: 292, distance: 237.1
click at [26, 292] on div "Log out [PERSON_NAME] Plan Delivery Kustomer Overview Plan Invest Spend & Save …" at bounding box center [536, 258] width 1073 height 517
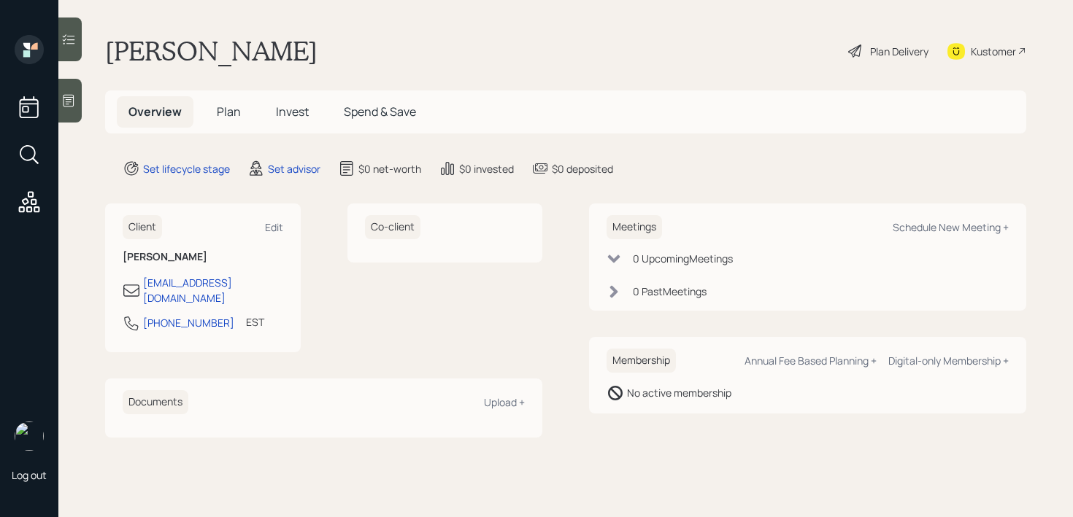
click at [90, 301] on main "[PERSON_NAME] Plan Delivery Kustomer Overview Plan Invest Spend & Save Set life…" at bounding box center [565, 258] width 1014 height 517
click at [977, 225] on div "Schedule New Meeting +" at bounding box center [950, 227] width 116 height 14
select select "round-[PERSON_NAME]"
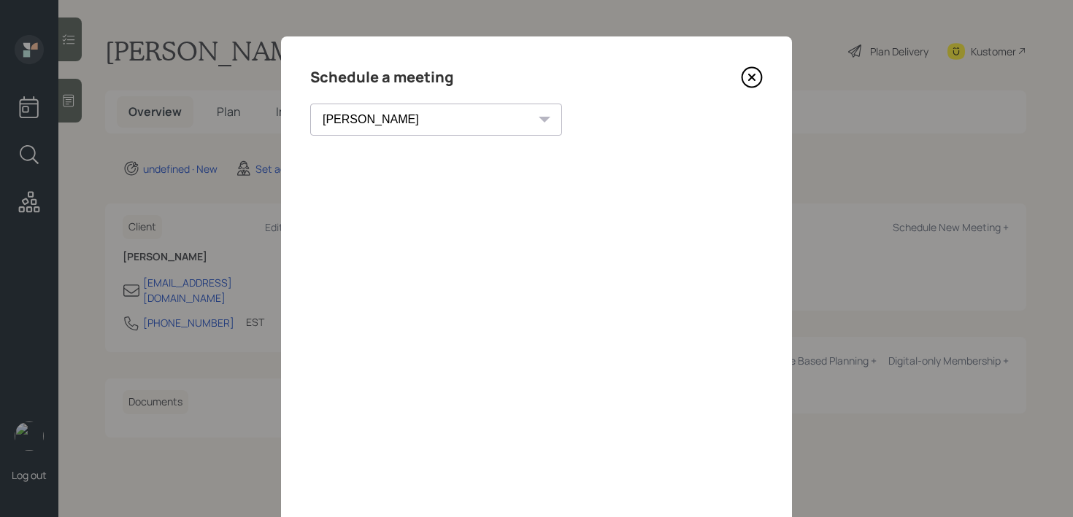
click at [757, 80] on icon at bounding box center [752, 77] width 22 height 22
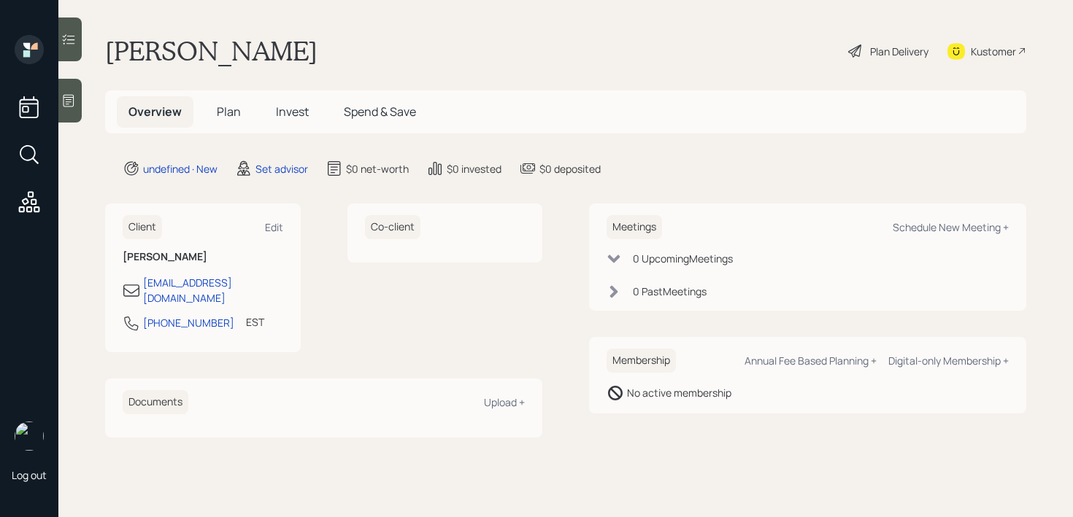
click at [75, 106] on icon at bounding box center [68, 100] width 15 height 15
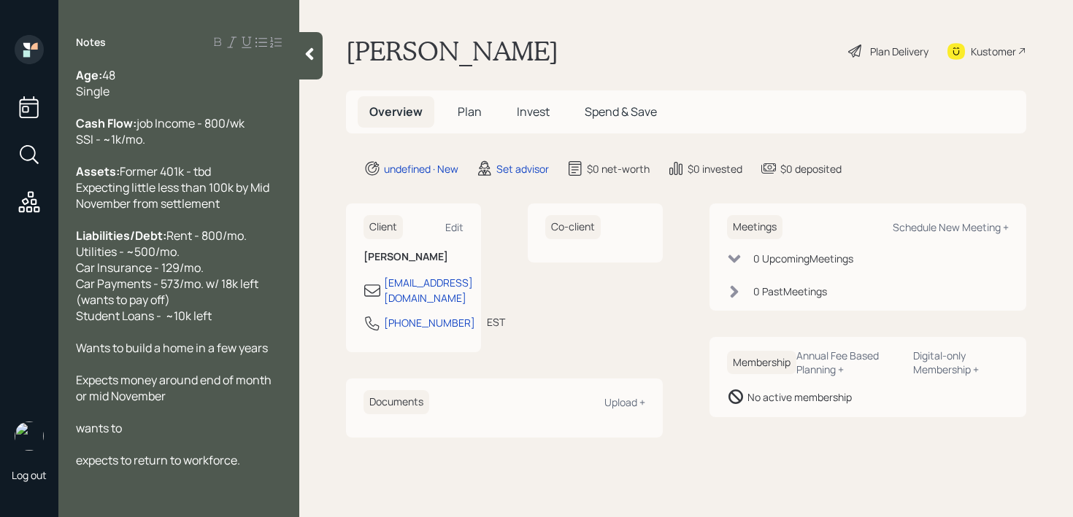
scroll to position [16, 0]
click at [170, 274] on span "Rent - 800/mo. Utilities - ~500/mo. Car Insurance - 129/mo. Car Payments - 573/…" at bounding box center [168, 276] width 185 height 96
click at [196, 245] on div "Liabilities/Debt: Rent - 800/mo. Utilities - ~500/mo. Car Insurance - 129/mo. C…" at bounding box center [179, 276] width 206 height 96
click at [196, 263] on div "Liabilities/Debt: Rent - 800/mo. Utilities - ~500/mo. Car Insurance - 129/mo. C…" at bounding box center [179, 276] width 206 height 96
click at [216, 306] on div "Liabilities/Debt: Rent - 800/mo. Utilities - ~500/mo. Car Insurance - 129/mo. C…" at bounding box center [179, 276] width 206 height 96
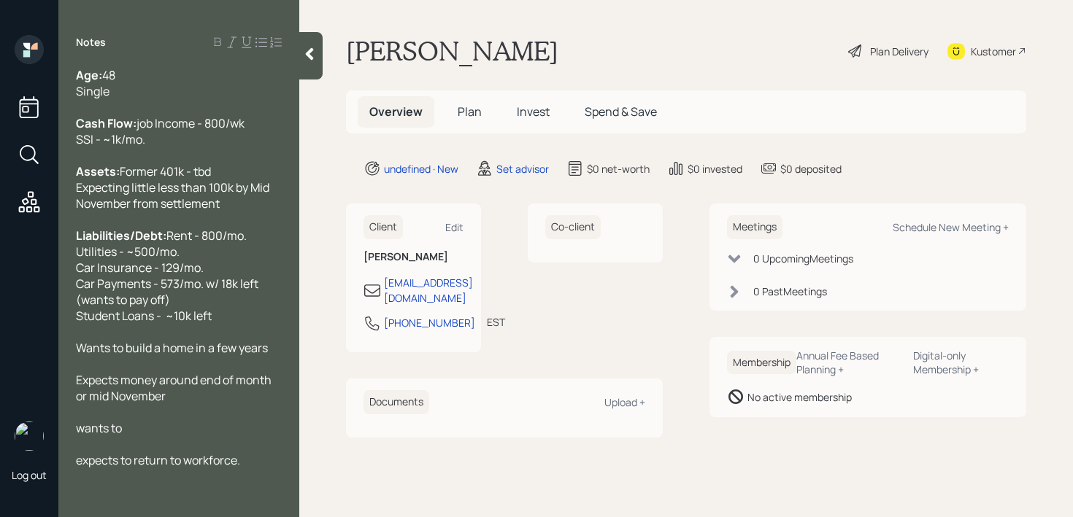
click at [988, 53] on div "Kustomer" at bounding box center [992, 51] width 45 height 15
click at [267, 356] on span "Wants to build a home in a few years" at bounding box center [172, 348] width 192 height 16
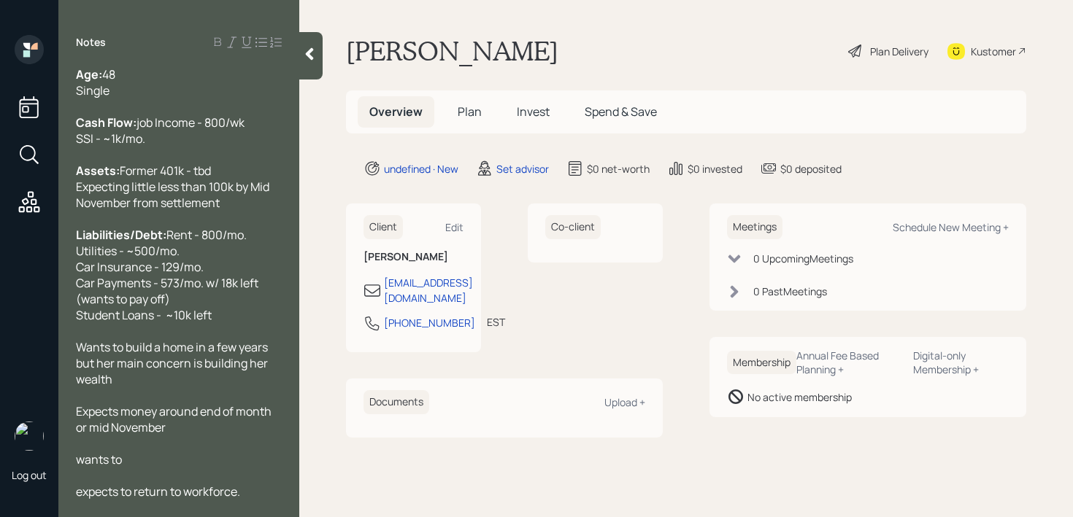
click at [229, 339] on div at bounding box center [179, 331] width 206 height 16
click at [231, 323] on div "Liabilities/Debt: Rent - 800/mo. Utilities - ~500/mo. Car Insurance - 129/mo. C…" at bounding box center [179, 275] width 206 height 96
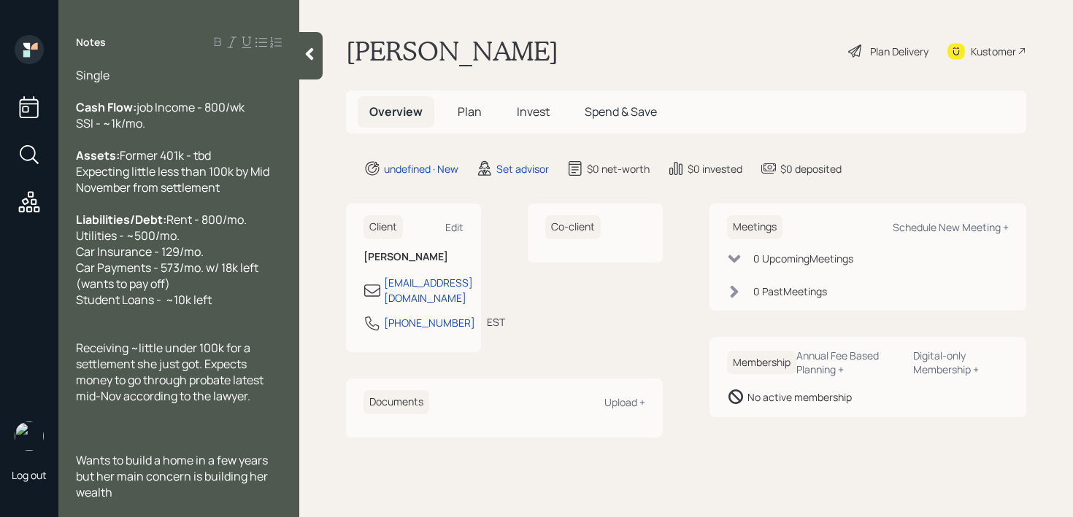
scroll to position [158, 0]
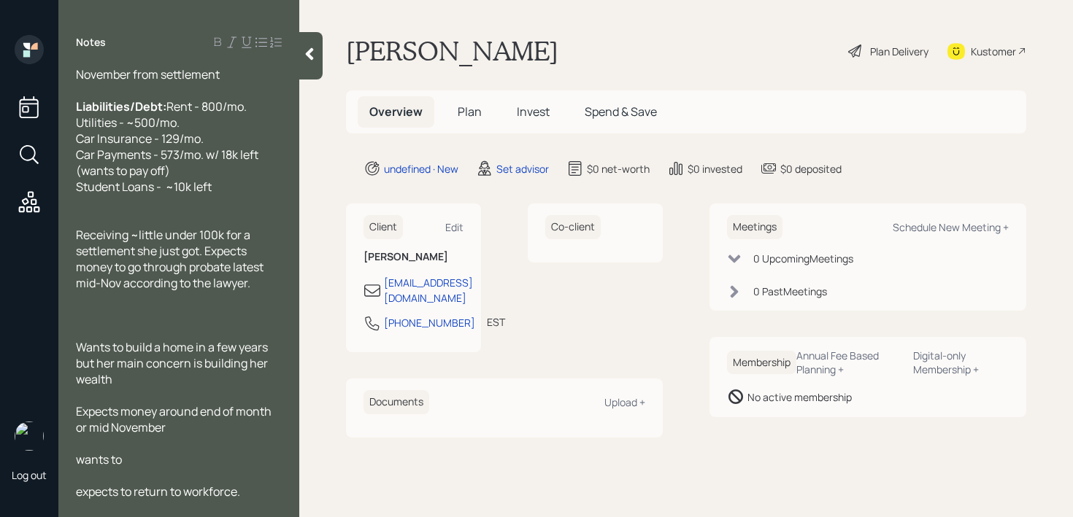
click at [209, 291] on span "Receiving ~little under 100k for a settlement she just got. Expects money to go…" at bounding box center [171, 259] width 190 height 64
click at [257, 291] on div "Receiving ~little under 100k for a settlement she just got. Expects money to go…" at bounding box center [179, 259] width 206 height 64
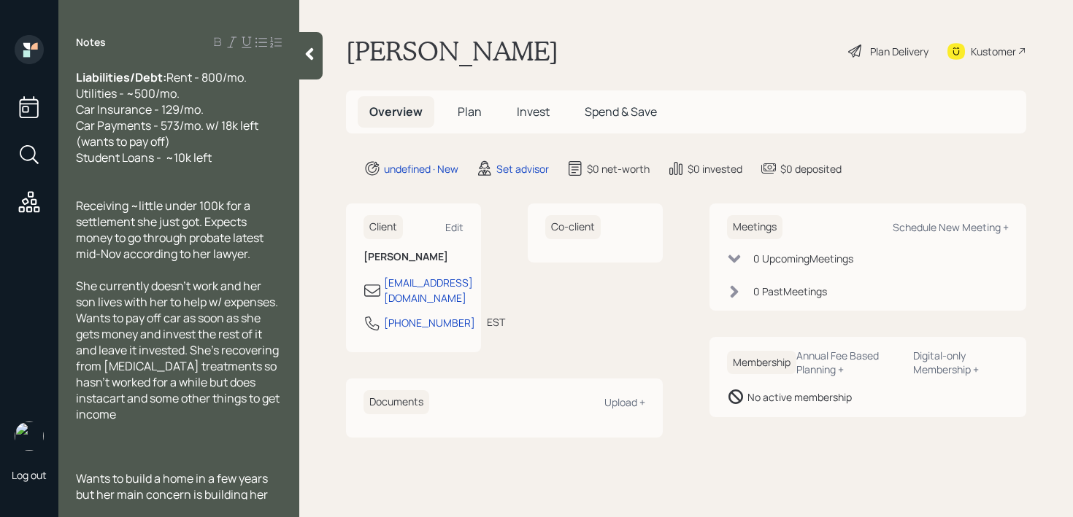
scroll to position [321, 0]
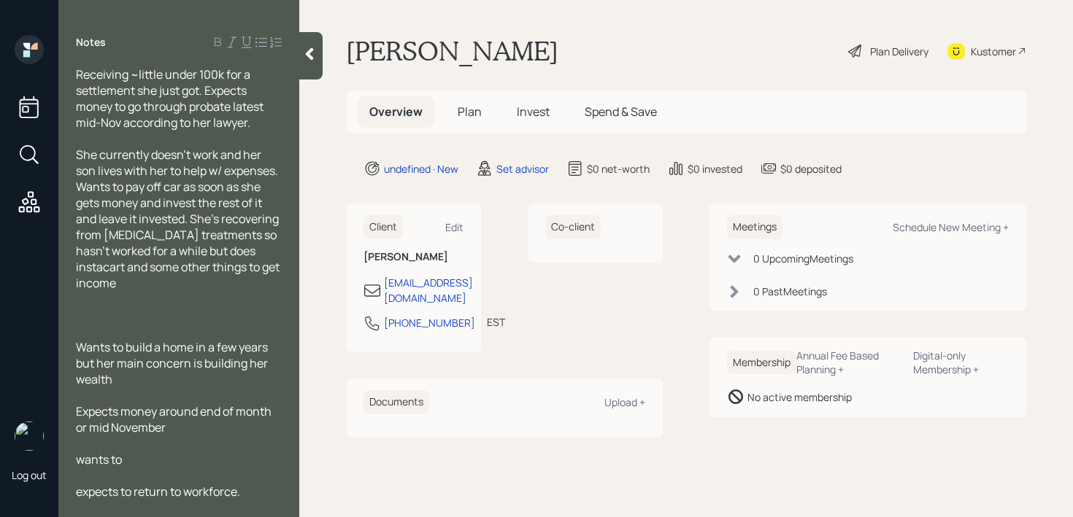
click at [235, 325] on div at bounding box center [179, 331] width 206 height 16
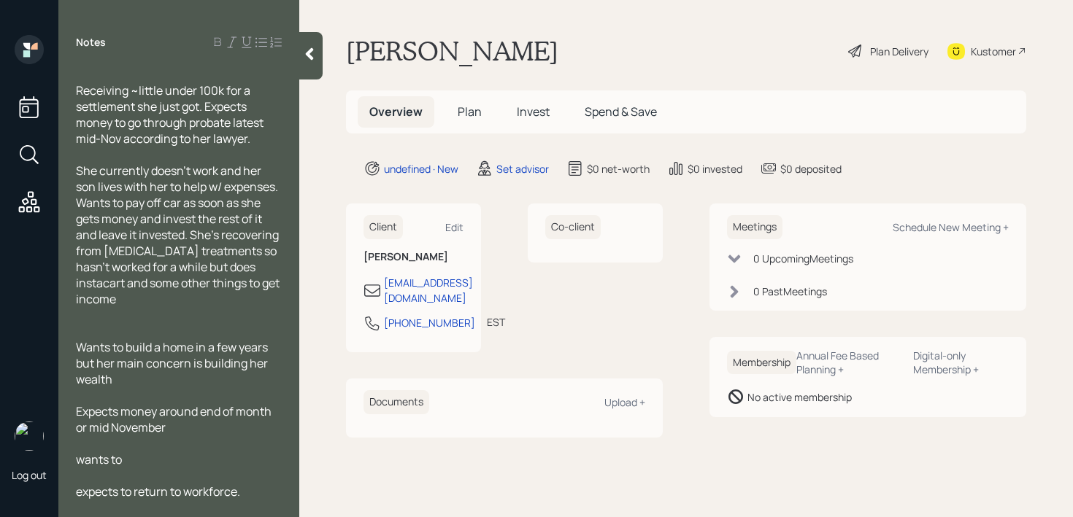
scroll to position [289, 0]
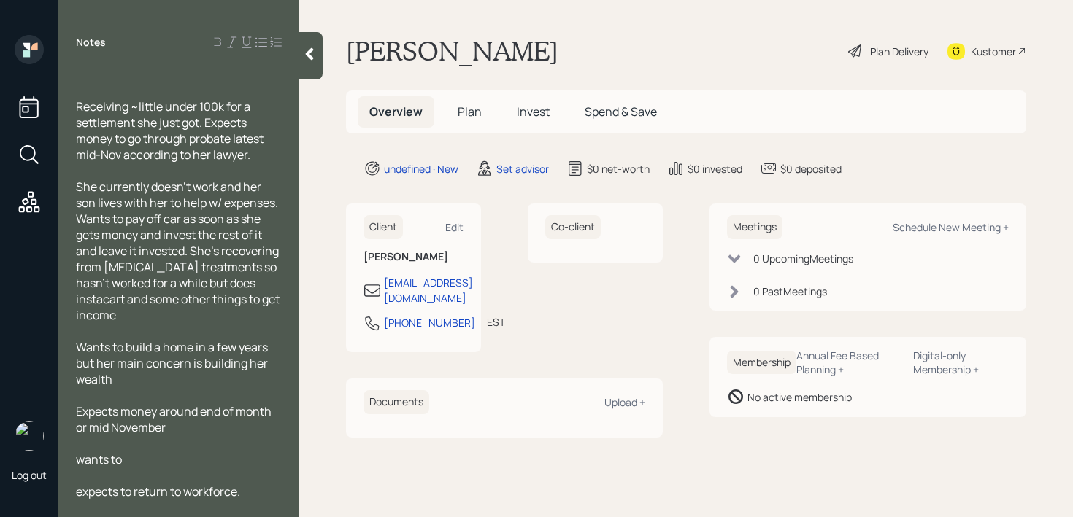
click at [185, 372] on div "Wants to build a home in a few years but her main concern is building her wealth" at bounding box center [179, 363] width 206 height 48
click at [177, 425] on div "Expects money around end of month or mid November" at bounding box center [179, 419] width 206 height 32
drag, startPoint x: 177, startPoint y: 425, endPoint x: 47, endPoint y: 422, distance: 129.2
click at [47, 422] on div "Log out Notes Age: [DEMOGRAPHIC_DATA] Single Cash Flow: job Income - 800/wk SSI…" at bounding box center [536, 258] width 1073 height 517
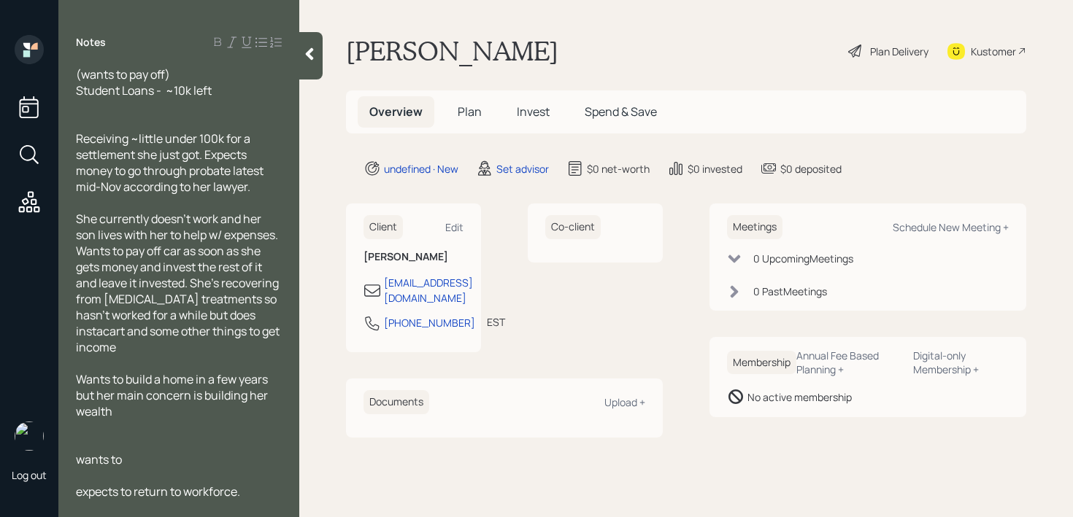
scroll to position [241, 0]
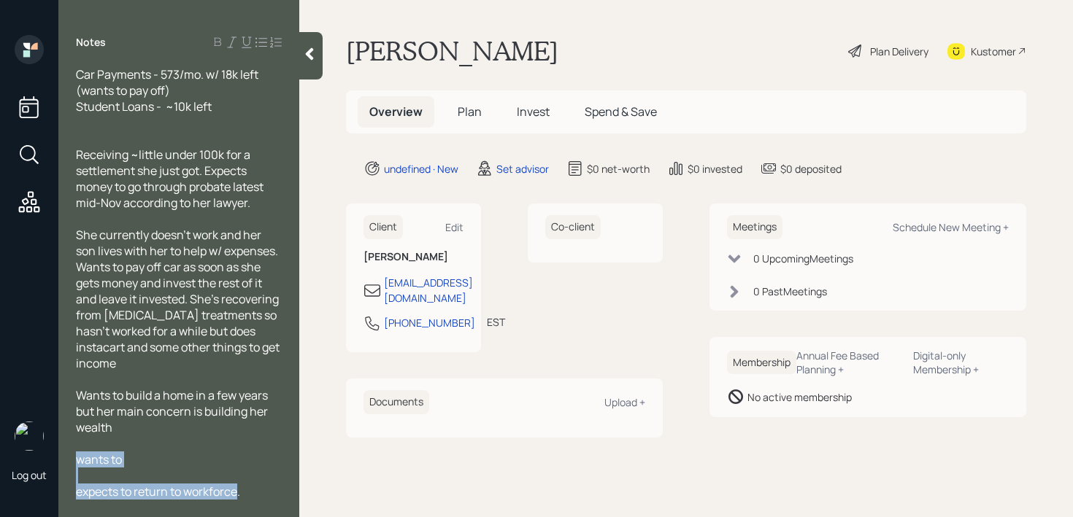
drag, startPoint x: 213, startPoint y: 491, endPoint x: 80, endPoint y: 462, distance: 136.7
click at [80, 462] on div "Age: [DEMOGRAPHIC_DATA] Single Cash Flow: job Income - 800/wk SSI - ~1k/mo. Ass…" at bounding box center [179, 179] width 206 height 642
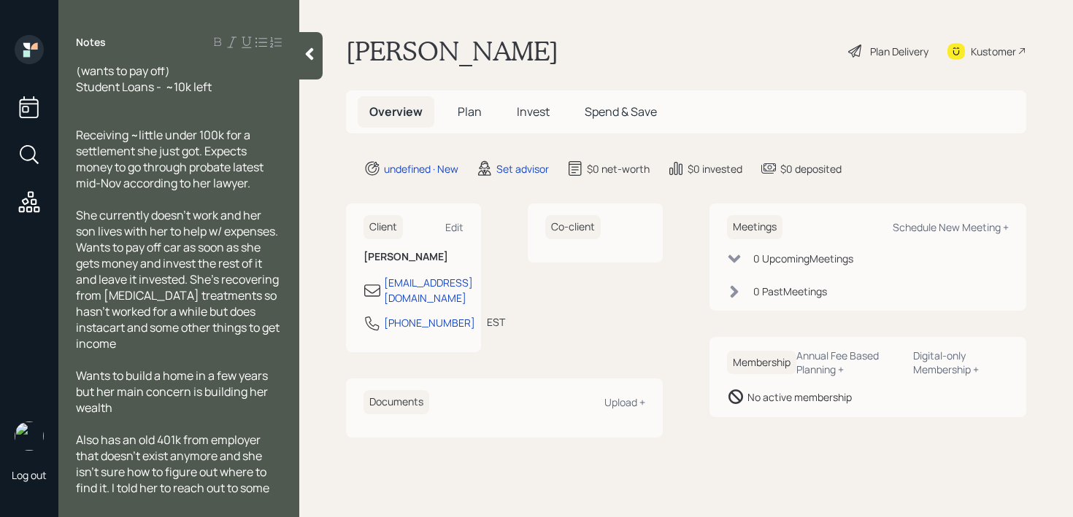
scroll to position [0, 0]
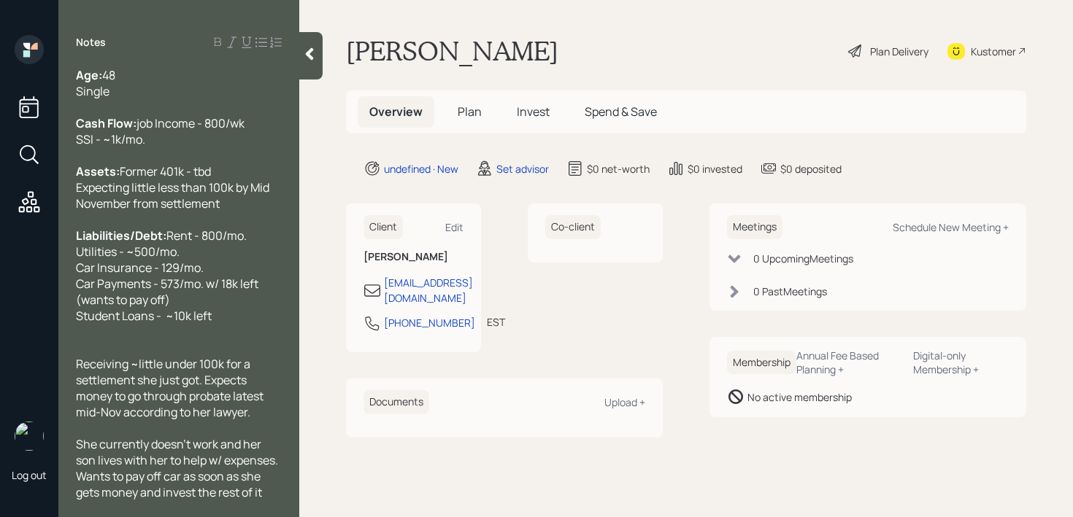
click at [209, 77] on div "Age: [DEMOGRAPHIC_DATA] Single" at bounding box center [179, 83] width 206 height 32
click at [209, 99] on div at bounding box center [179, 107] width 206 height 16
click at [215, 95] on div "Age: [DEMOGRAPHIC_DATA] Single" at bounding box center [179, 83] width 206 height 32
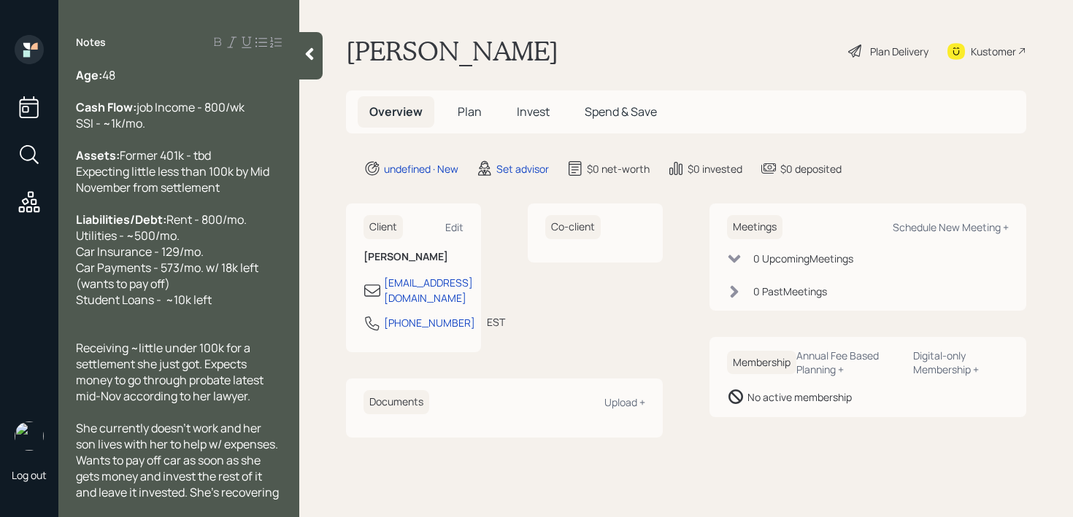
click at [312, 69] on div at bounding box center [310, 55] width 23 height 47
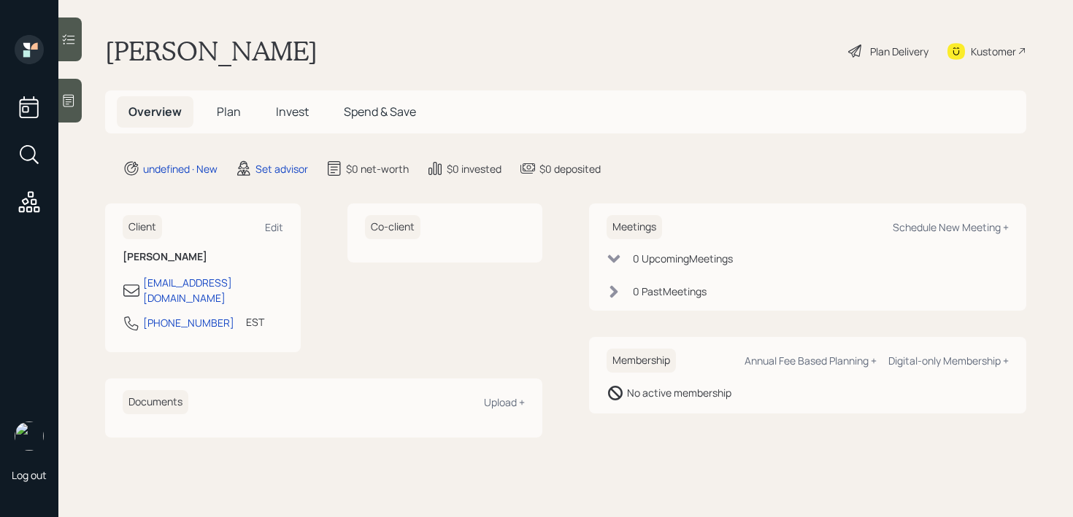
click at [74, 109] on div at bounding box center [69, 101] width 23 height 44
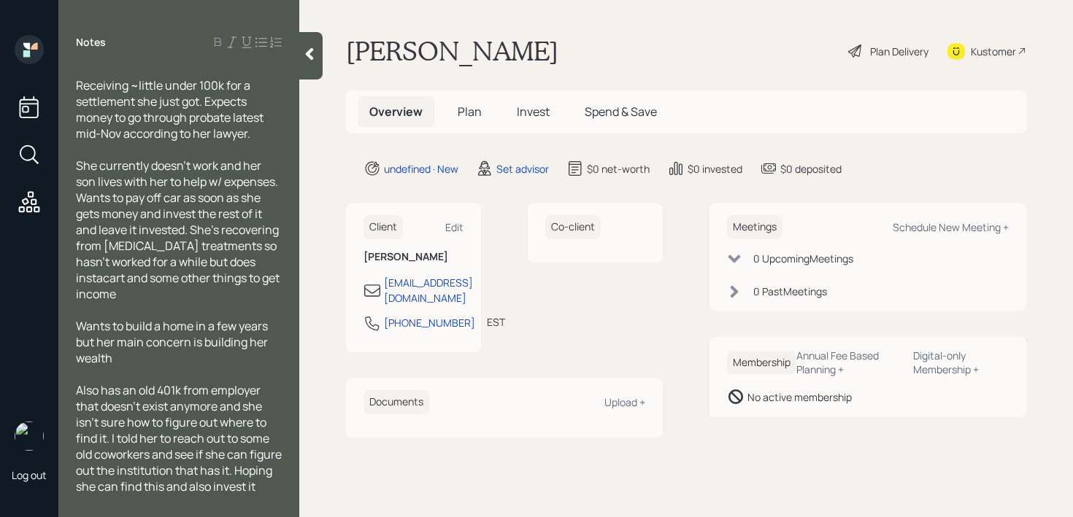
scroll to position [91, 0]
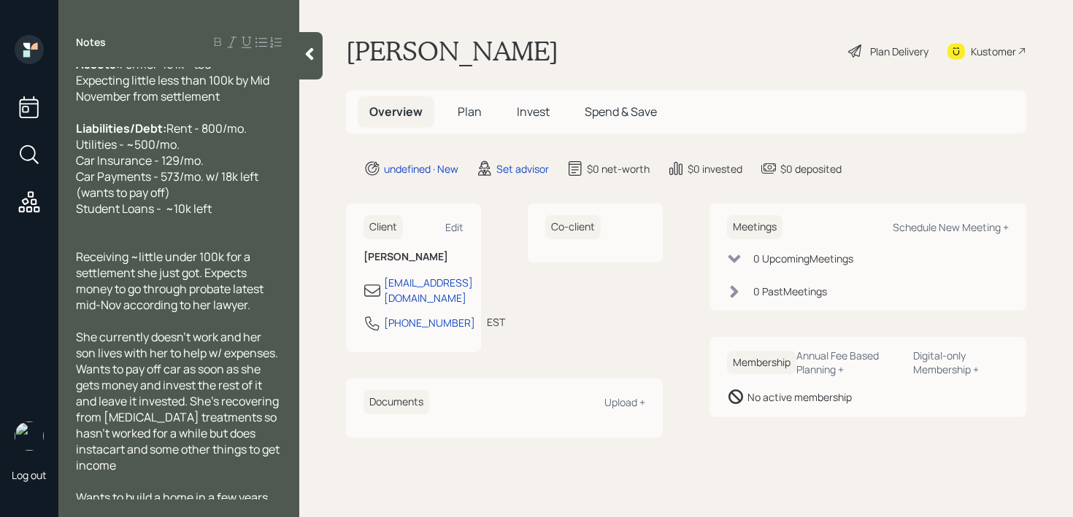
click at [117, 249] on div at bounding box center [179, 241] width 206 height 16
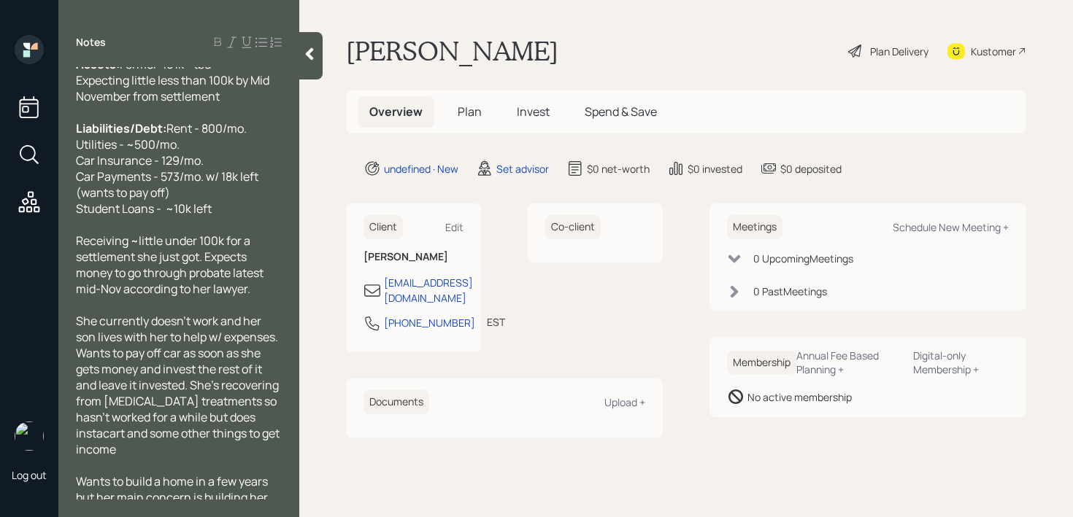
scroll to position [0, 0]
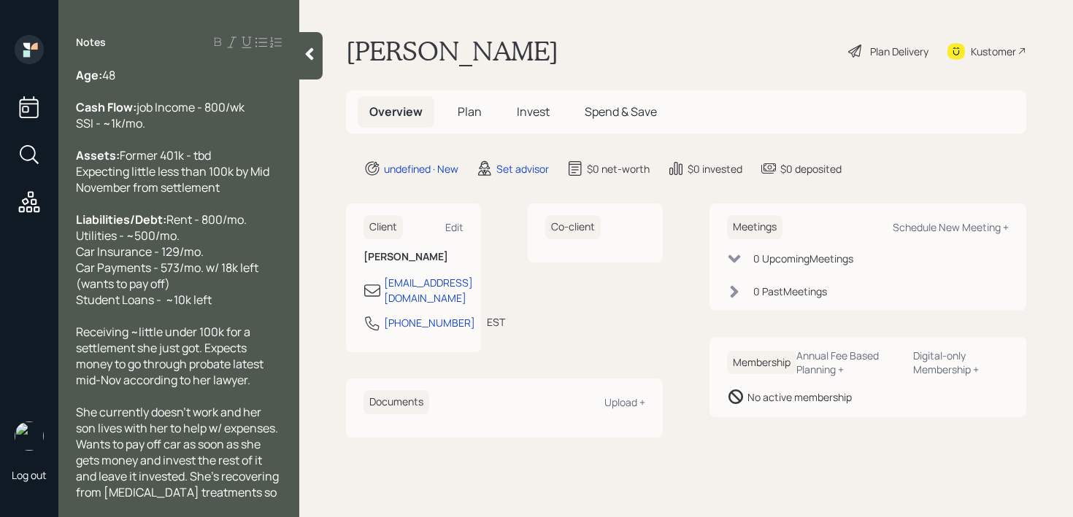
click at [306, 70] on div at bounding box center [310, 55] width 23 height 47
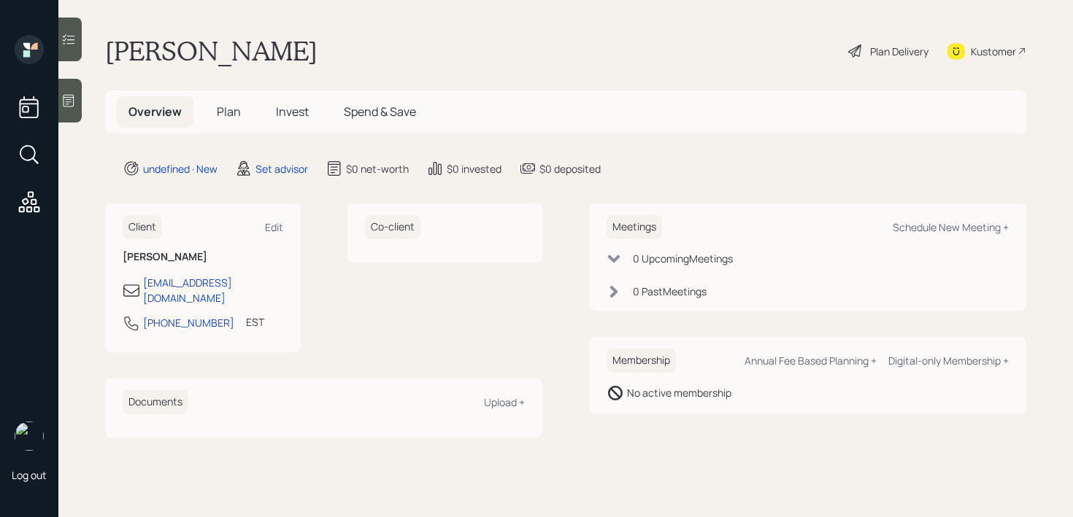
click at [85, 106] on main "[PERSON_NAME] Plan Delivery Kustomer Overview Plan Invest Spend & Save undefine…" at bounding box center [565, 258] width 1014 height 517
click at [74, 108] on div at bounding box center [69, 101] width 23 height 44
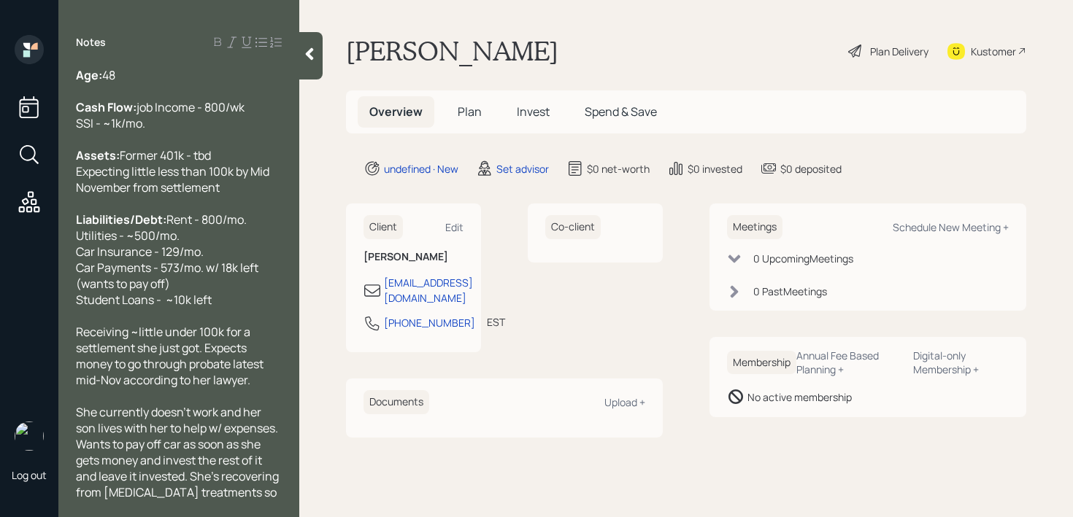
click at [199, 177] on div "Assets: Former 401k - tbd Expecting little less than 100k by Mid November from …" at bounding box center [179, 171] width 206 height 48
click at [199, 185] on div "Assets: Former 401k - tbd Expecting little less than 100k by Mid November from …" at bounding box center [179, 171] width 206 height 48
click at [323, 55] on main "[PERSON_NAME] Plan Delivery Kustomer Overview Plan Invest Spend & Save undefine…" at bounding box center [685, 258] width 773 height 517
click at [316, 55] on icon at bounding box center [309, 54] width 15 height 15
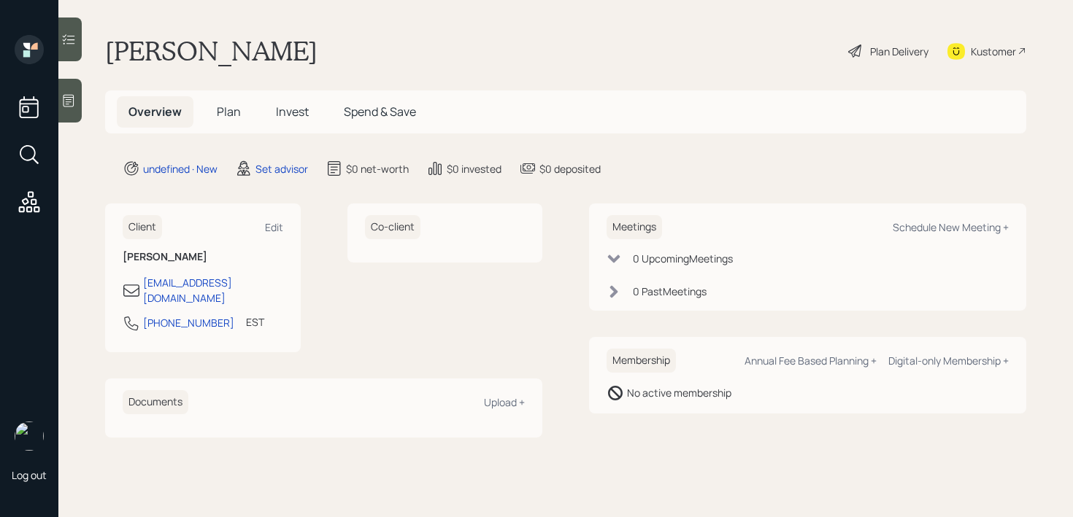
click at [622, 31] on main "[PERSON_NAME] Plan Delivery Kustomer Overview Plan Invest Spend & Save undefine…" at bounding box center [565, 258] width 1014 height 517
